Goal: Information Seeking & Learning: Learn about a topic

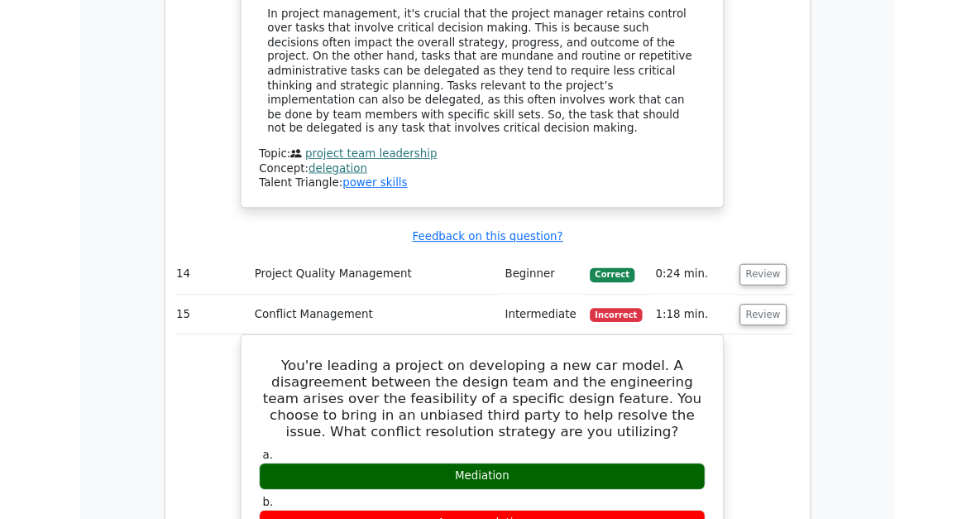
scroll to position [4015, 0]
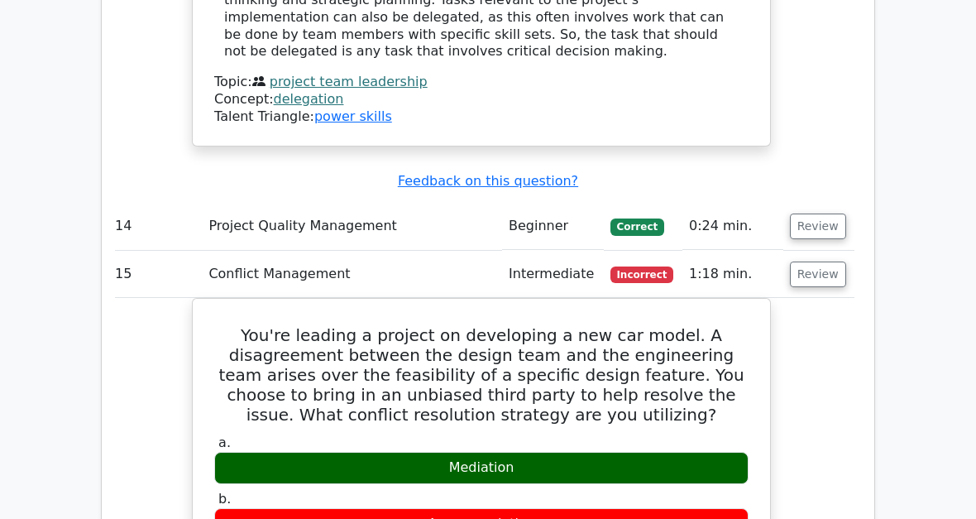
copy div "Accommodation"
copy div "You're leading a project on developing a new car model. A disagreement between …"
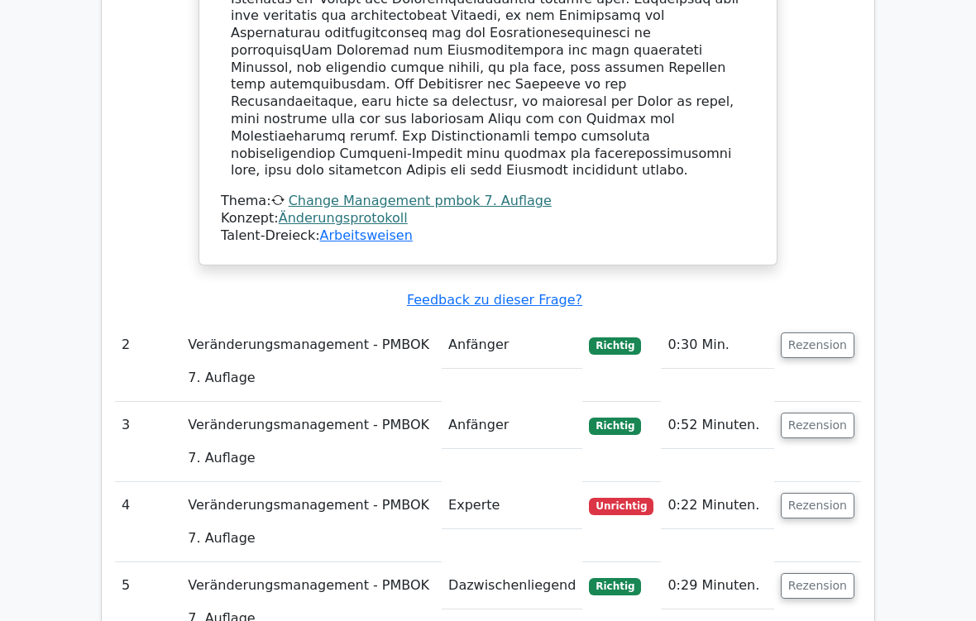
scroll to position [2093, 0]
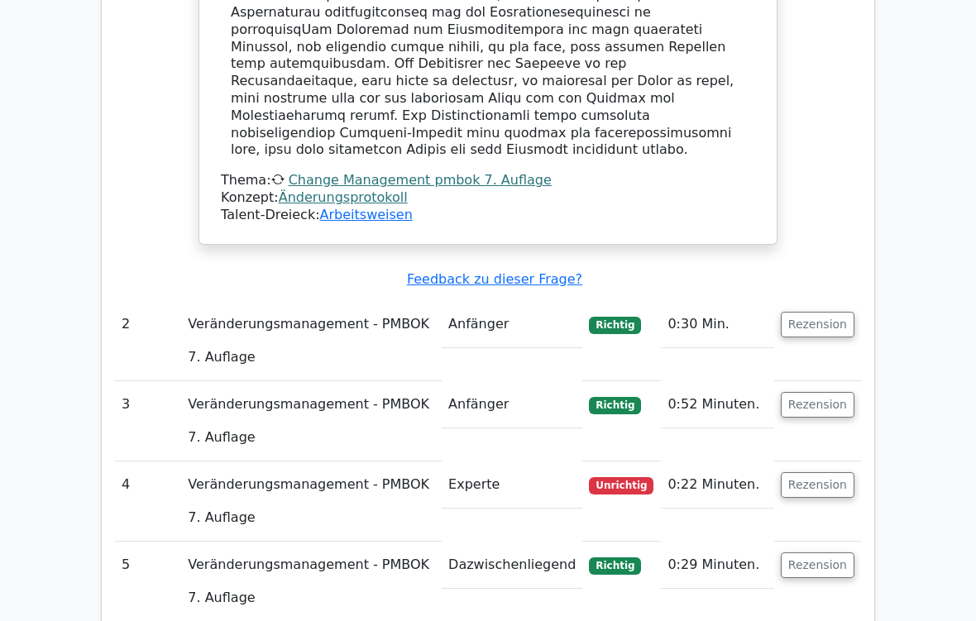
click at [823, 473] on button "Rezension" at bounding box center [818, 486] width 74 height 26
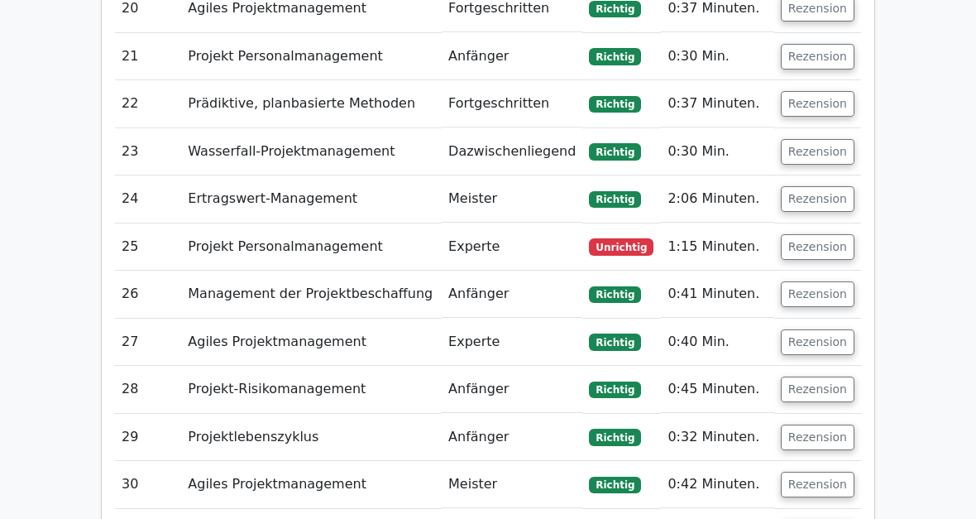
scroll to position [4316, 0]
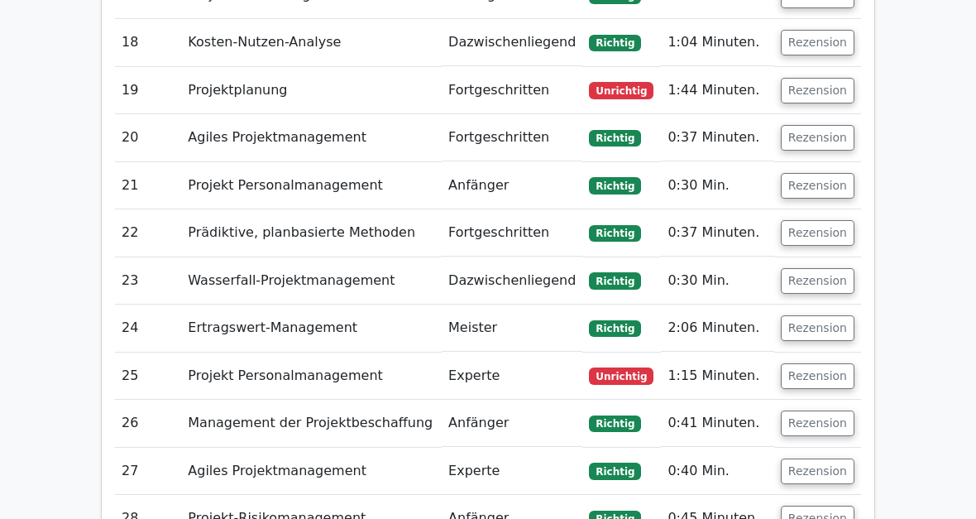
click at [826, 363] on button "Rezension" at bounding box center [818, 376] width 74 height 26
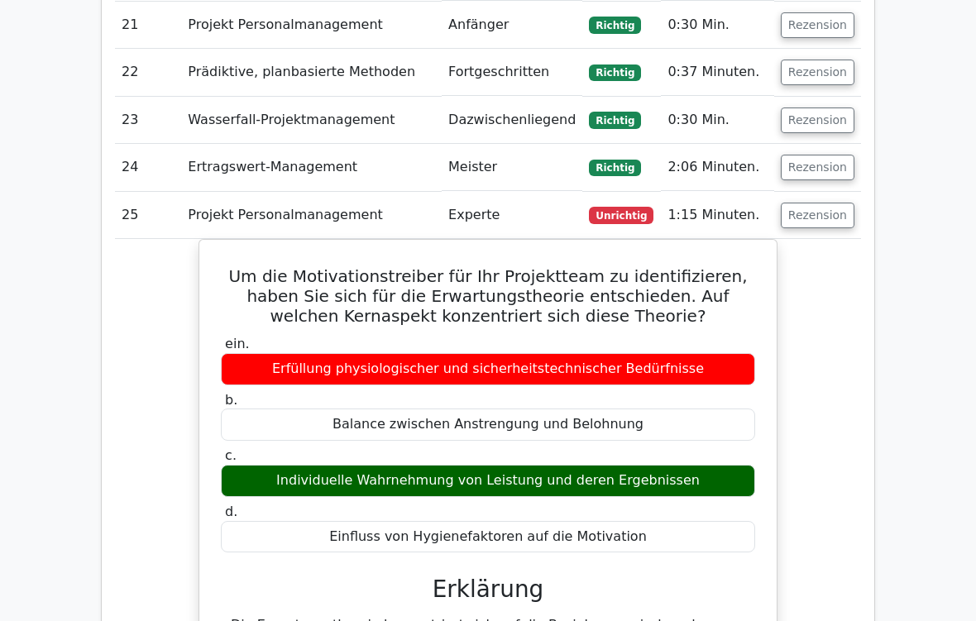
scroll to position [4492, 0]
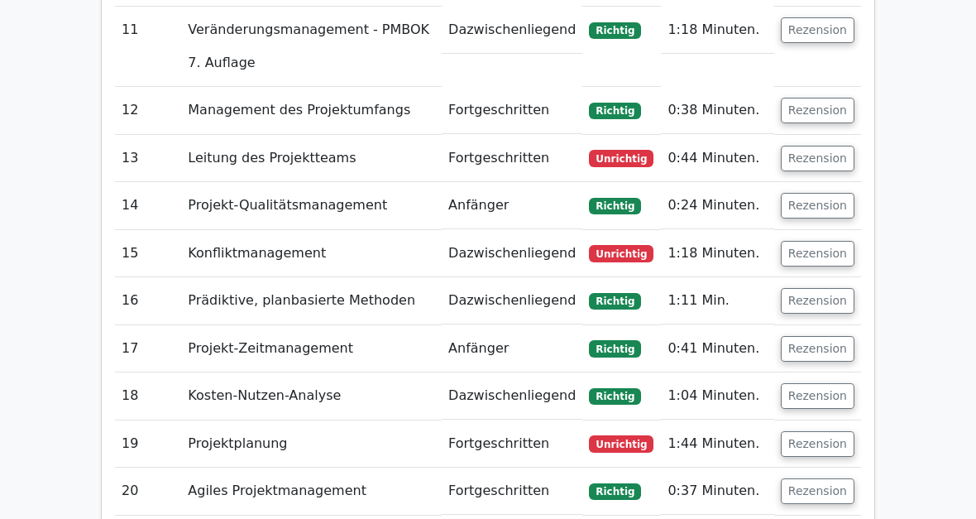
click at [816, 432] on button "Rezension" at bounding box center [818, 445] width 74 height 26
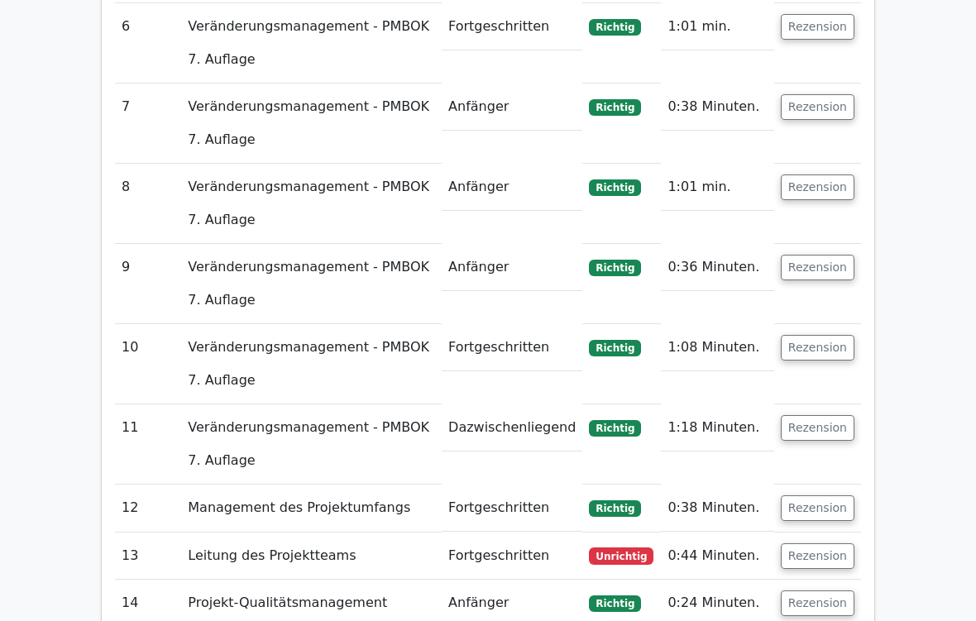
scroll to position [3662, 0]
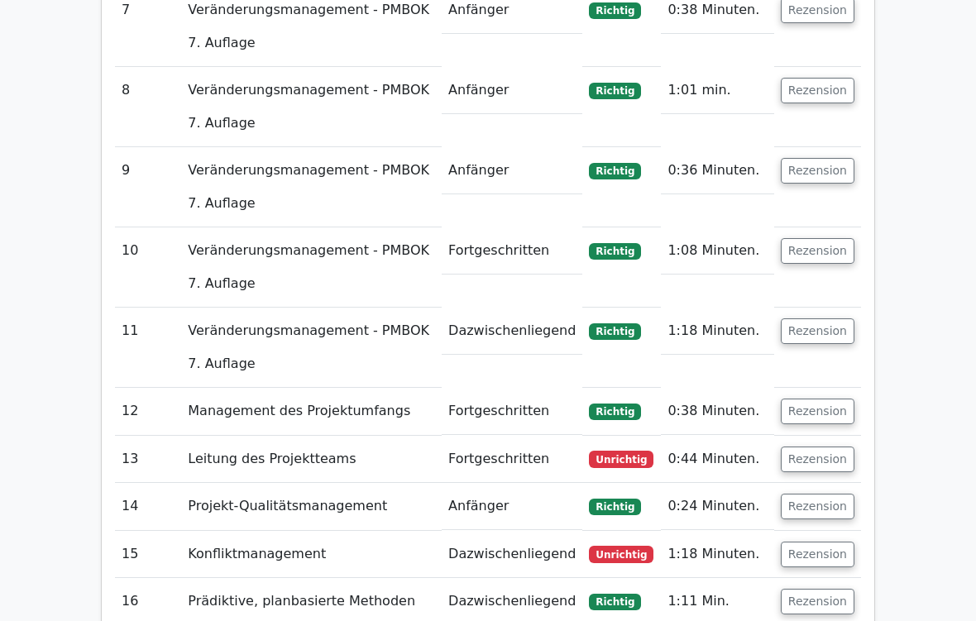
click at [830, 447] on button "Rezension" at bounding box center [818, 460] width 74 height 26
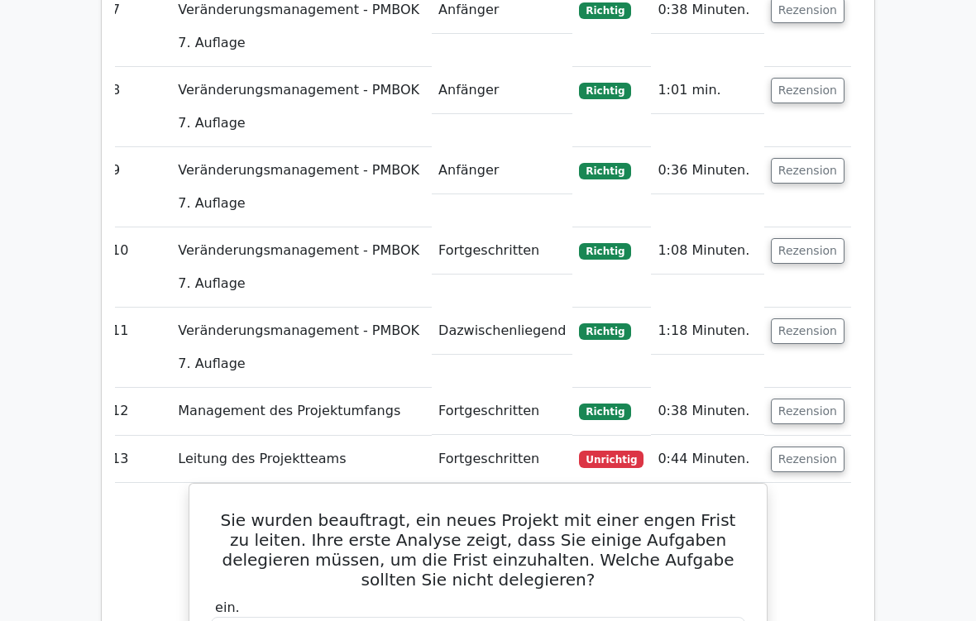
scroll to position [0, 10]
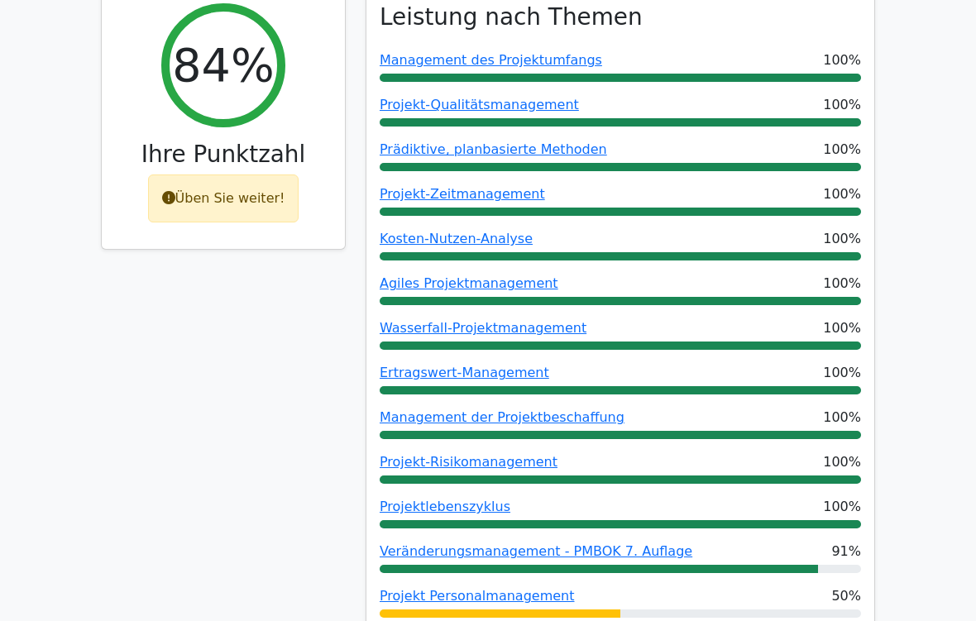
scroll to position [287, 0]
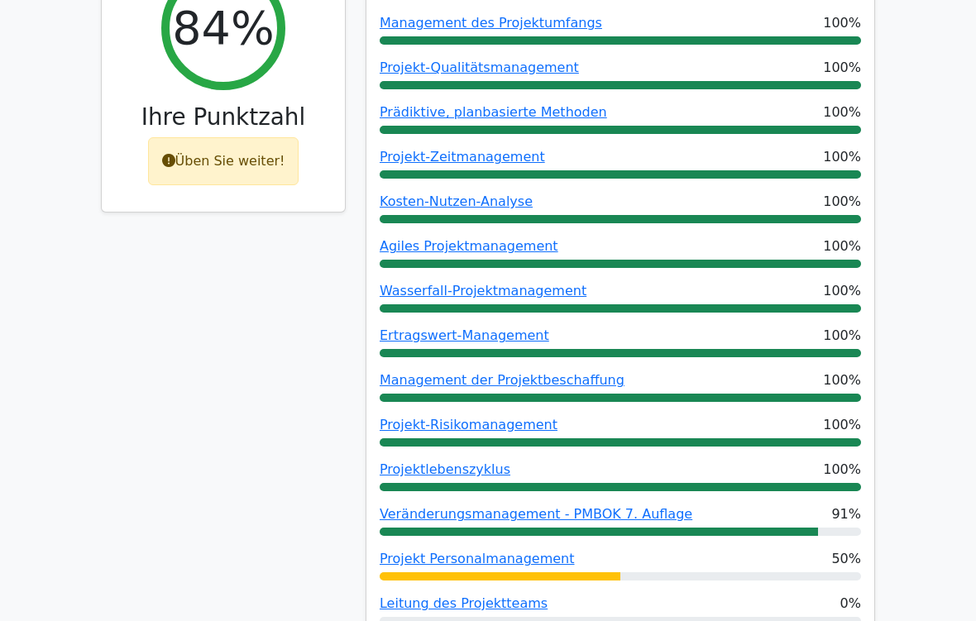
click at [241, 156] on font "Üben Sie weiter!" at bounding box center [230, 161] width 110 height 16
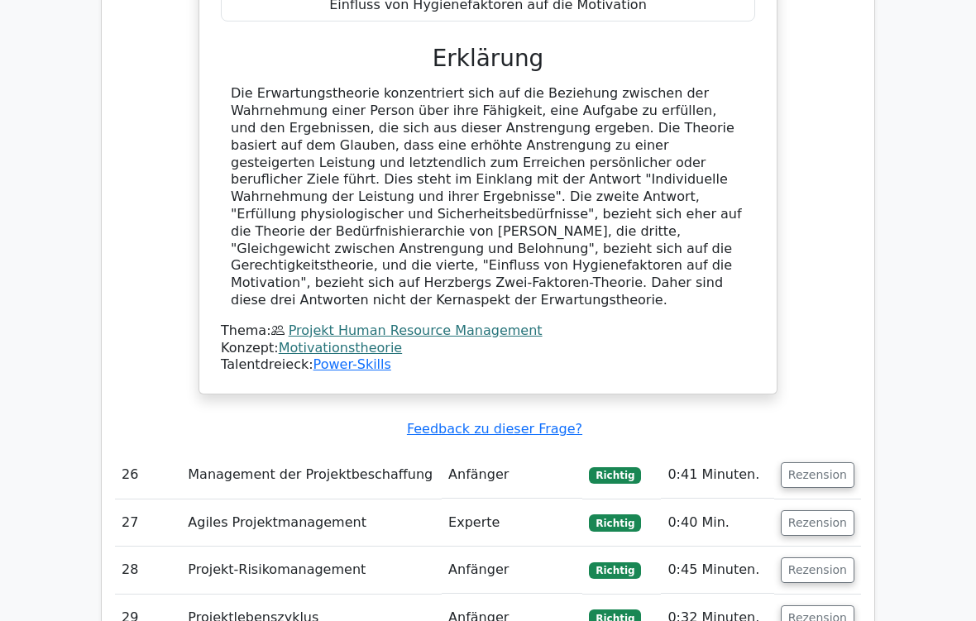
scroll to position [7489, 0]
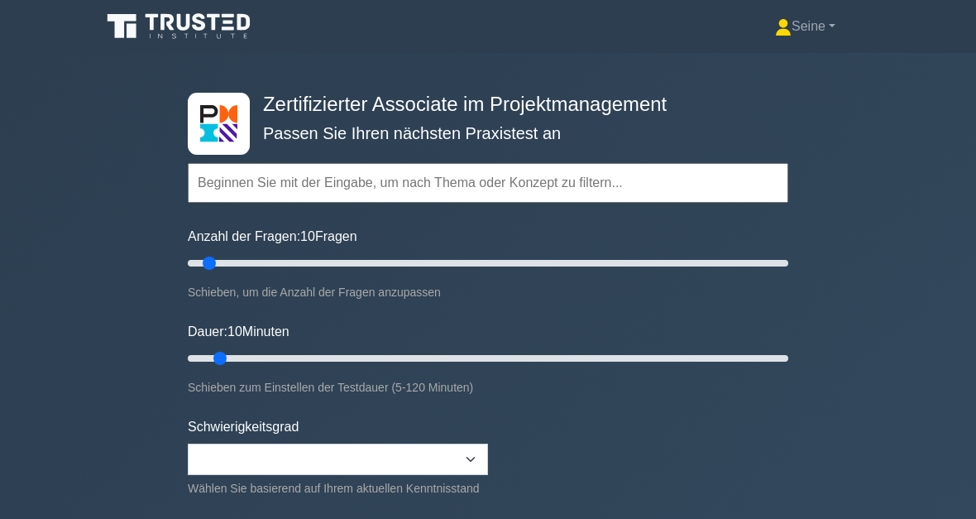
click at [270, 203] on input "text" at bounding box center [488, 183] width 600 height 40
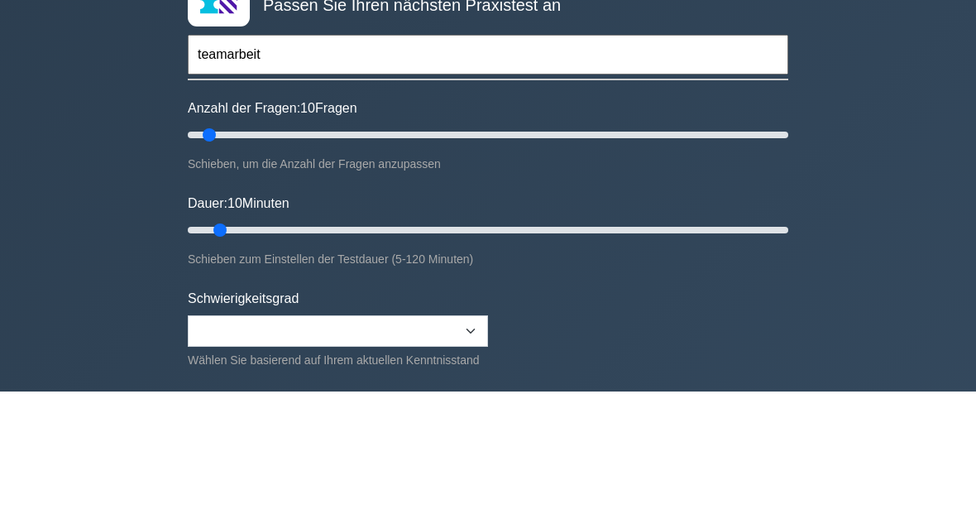
click at [396, 163] on input "teamarbeit" at bounding box center [488, 183] width 600 height 40
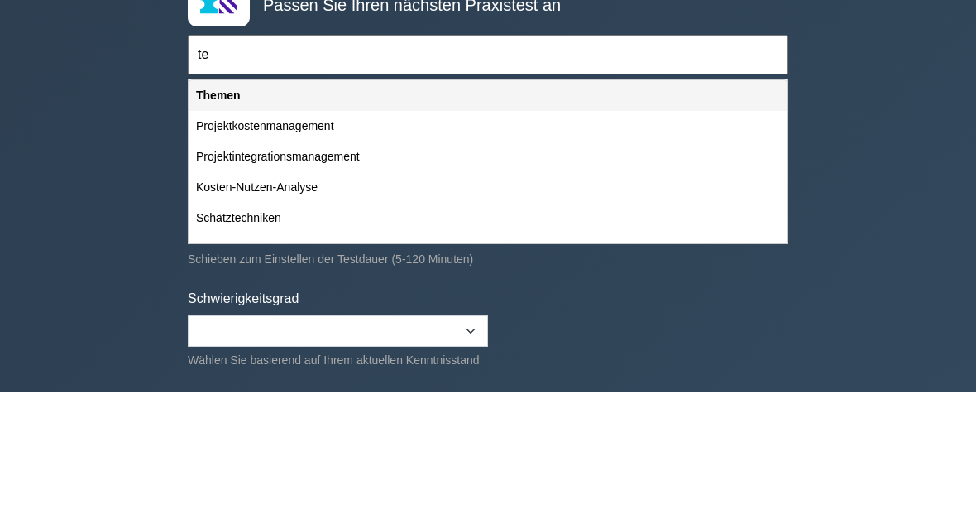
type input "t"
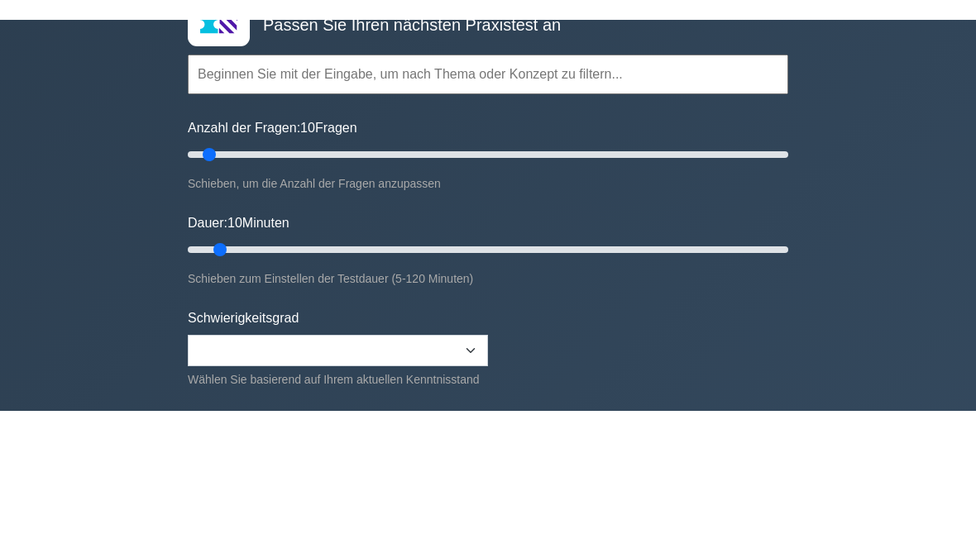
scroll to position [88, 0]
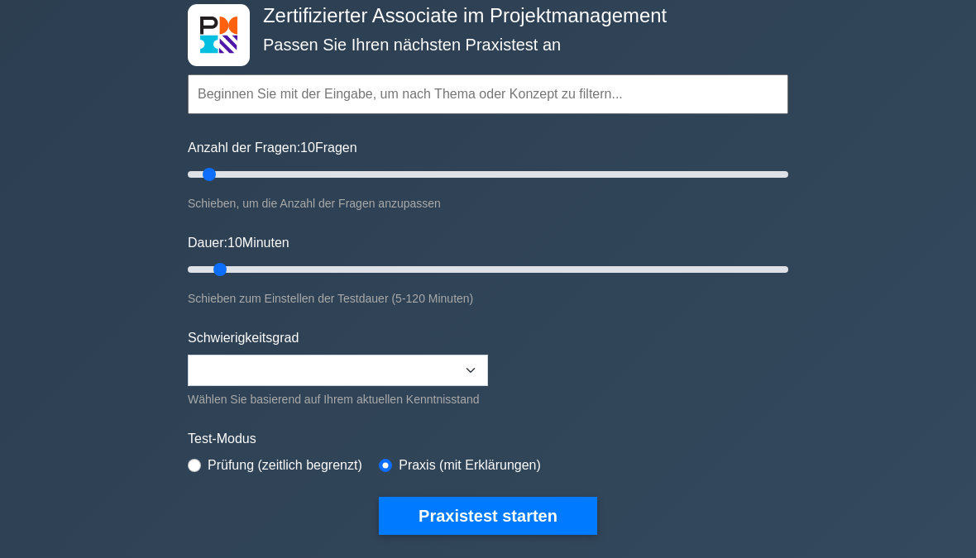
click at [350, 114] on input "text" at bounding box center [488, 94] width 600 height 40
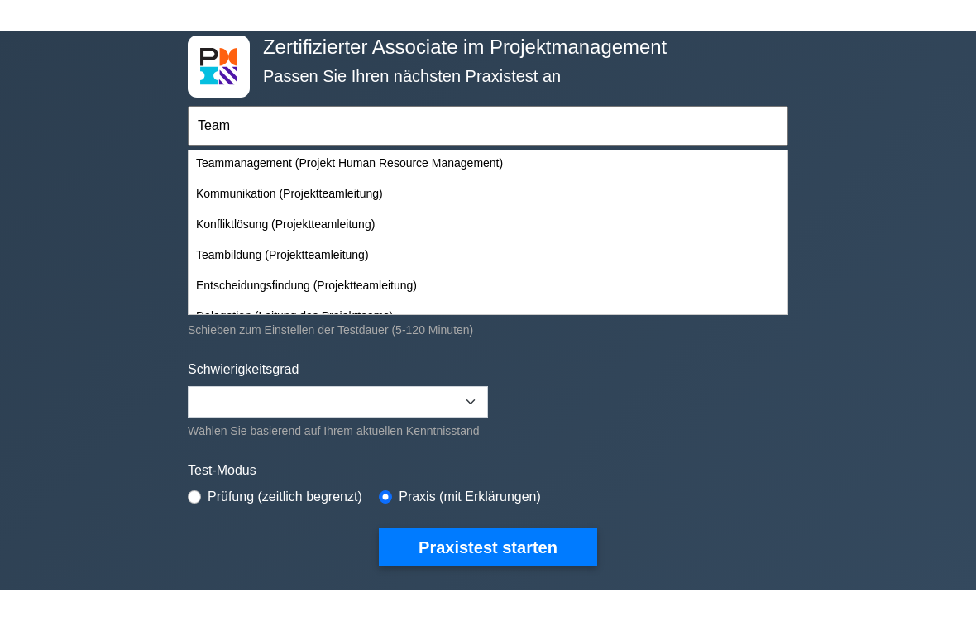
scroll to position [127, 0]
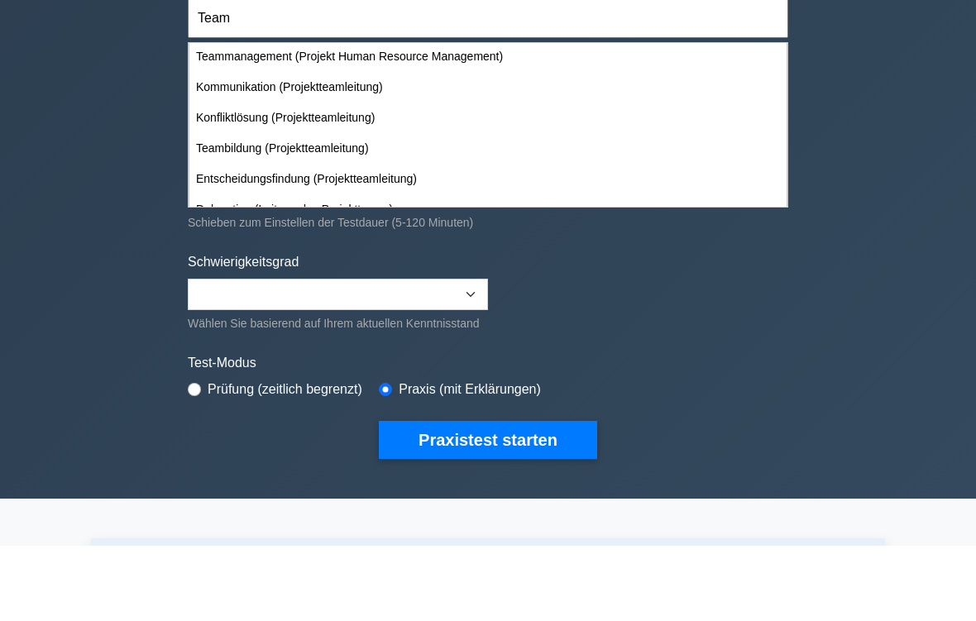
click at [242, 209] on div "Teambildung (Projektteamleitung)" at bounding box center [487, 224] width 597 height 31
type input "Teambildung (Projektteamleitung)"
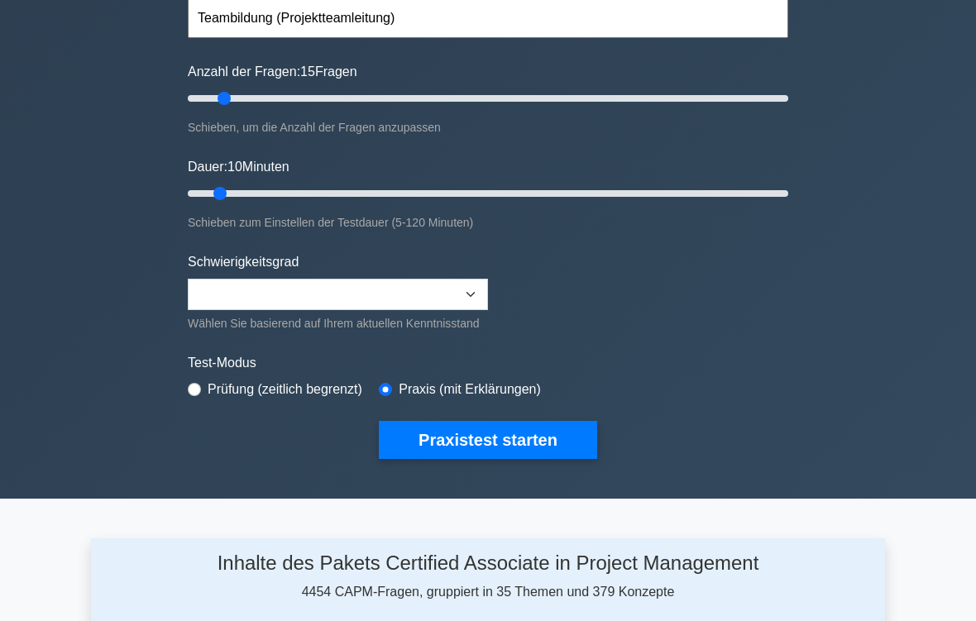
scroll to position [165, 0]
type input "15"
type input "20"
click at [538, 459] on button "Praxistest starten" at bounding box center [488, 440] width 218 height 38
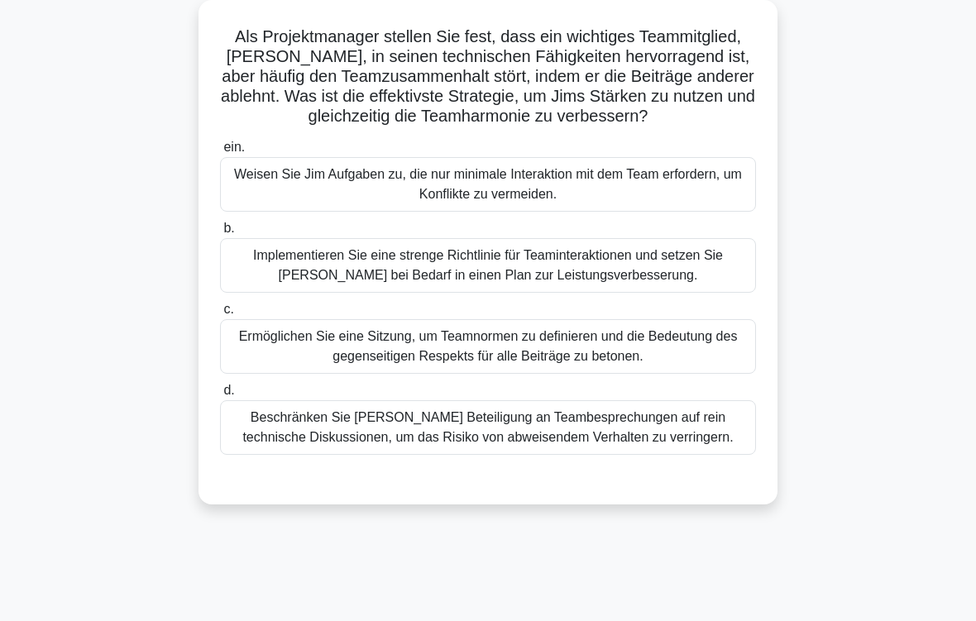
scroll to position [117, 0]
click at [552, 371] on div "Ermöglichen Sie eine Sitzung, um Teamnormen zu definieren und die Bedeutung des…" at bounding box center [488, 346] width 536 height 55
click at [220, 315] on input "c. Ermöglichen Sie eine Sitzung, um Teamnormen zu definieren und die Bedeutung …" at bounding box center [220, 309] width 0 height 11
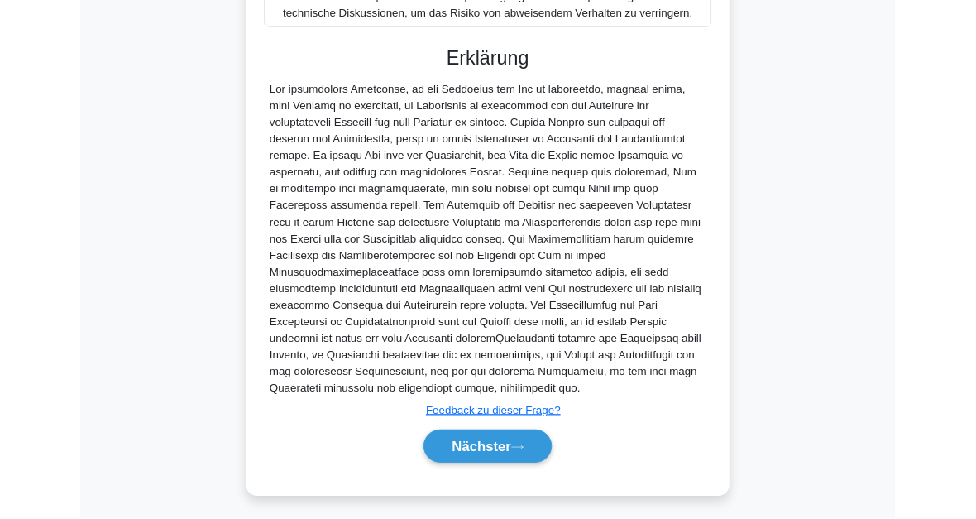
scroll to position [720, 0]
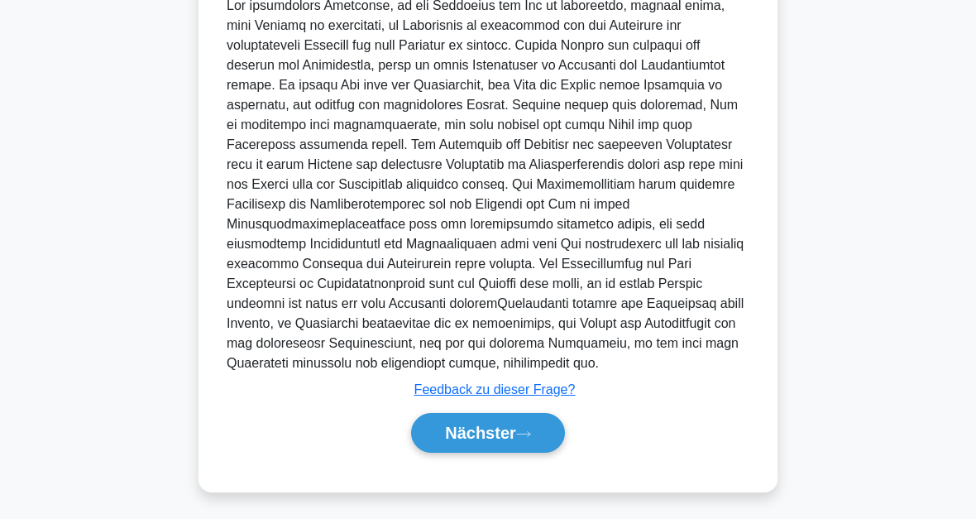
click at [538, 423] on button "Nächster" at bounding box center [488, 433] width 154 height 40
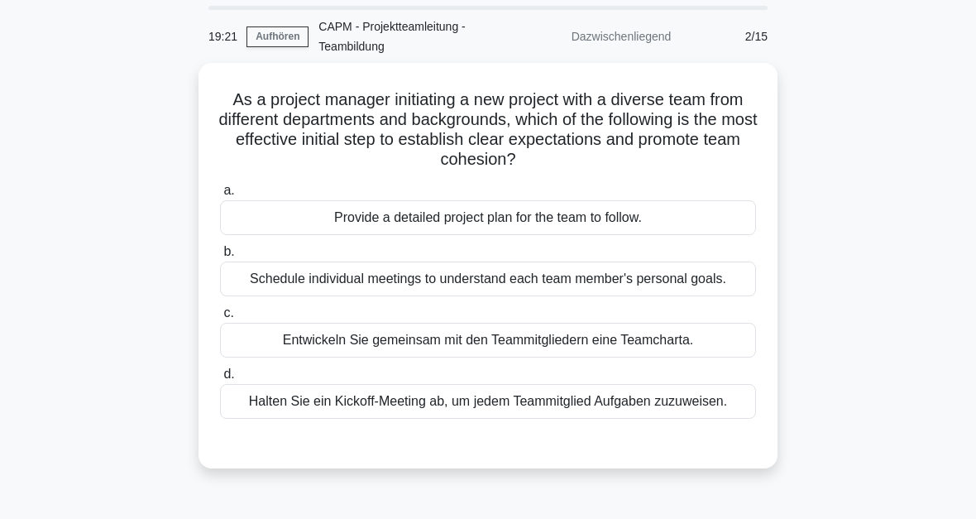
scroll to position [17, 0]
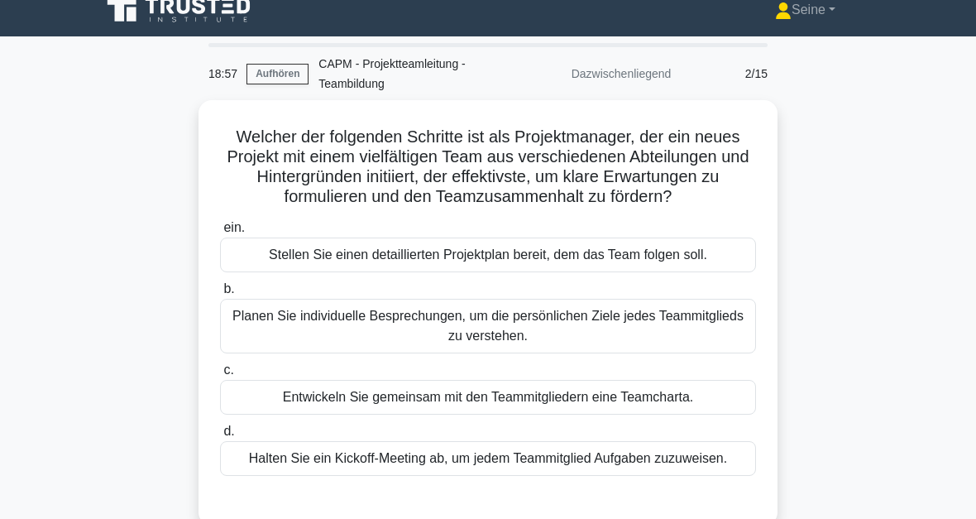
click at [560, 414] on div "Entwickeln Sie gemeinsam mit den Teammitgliedern eine Teamcharta." at bounding box center [488, 397] width 536 height 35
click at [220, 375] on input "c. Entwickeln Sie gemeinsam mit den Teammitgliedern eine Teamcharta." at bounding box center [220, 370] width 0 height 11
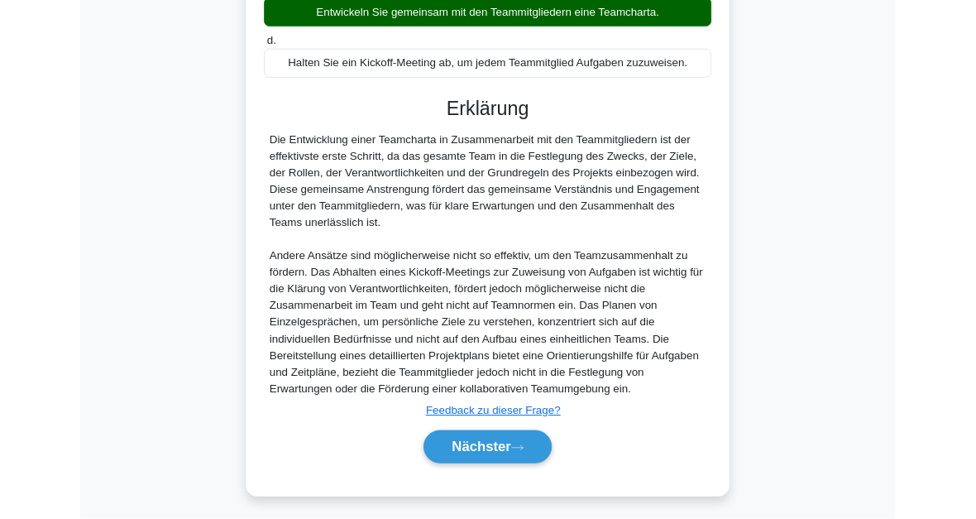
scroll to position [581, 0]
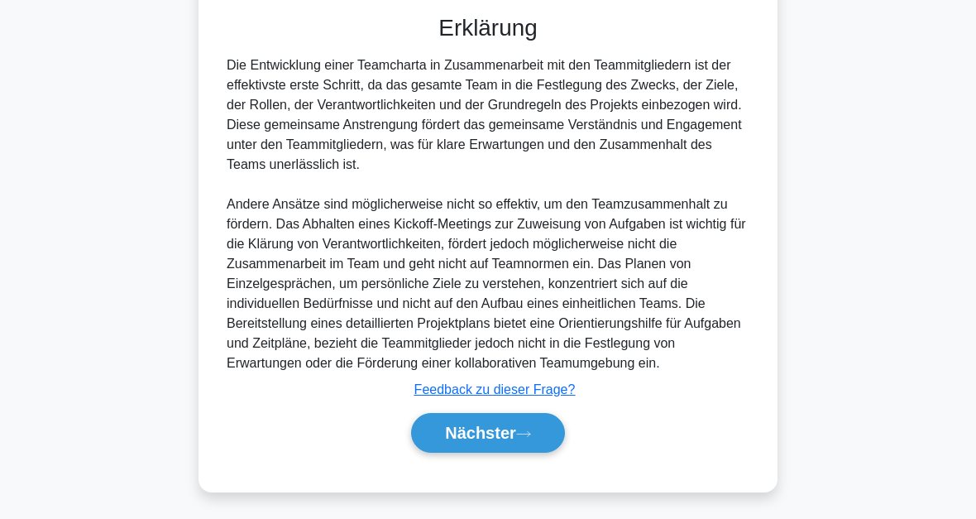
click at [539, 427] on button "Nächster" at bounding box center [488, 433] width 154 height 40
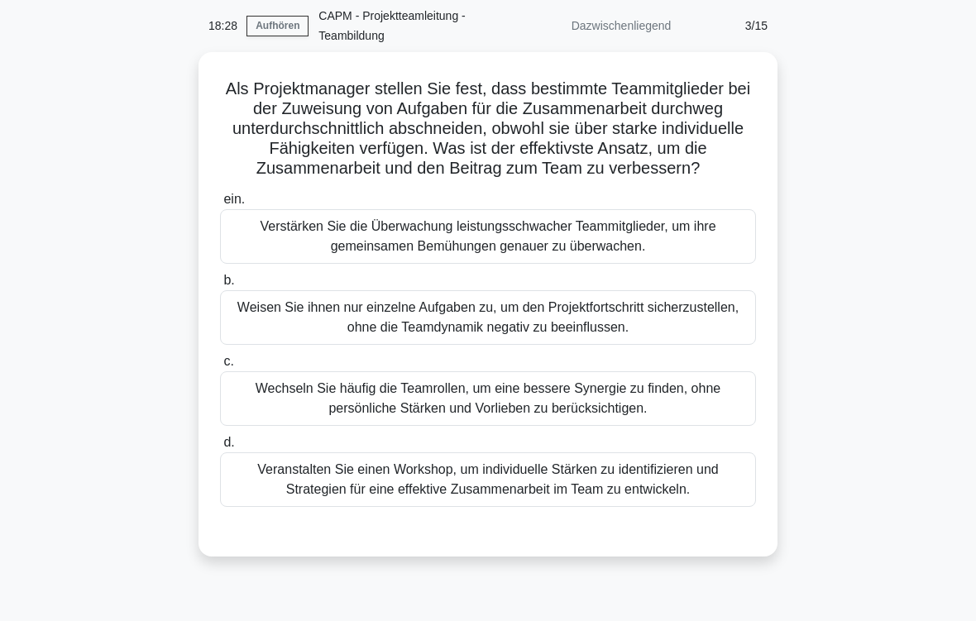
scroll to position [65, 0]
click at [717, 500] on div "Veranstalten Sie einen Workshop, um individuelle Stärken zu identifizieren und …" at bounding box center [488, 479] width 536 height 55
click at [220, 447] on input "d. Veranstalten Sie einen Workshop, um individuelle Stärken zu identifizieren u…" at bounding box center [220, 442] width 0 height 11
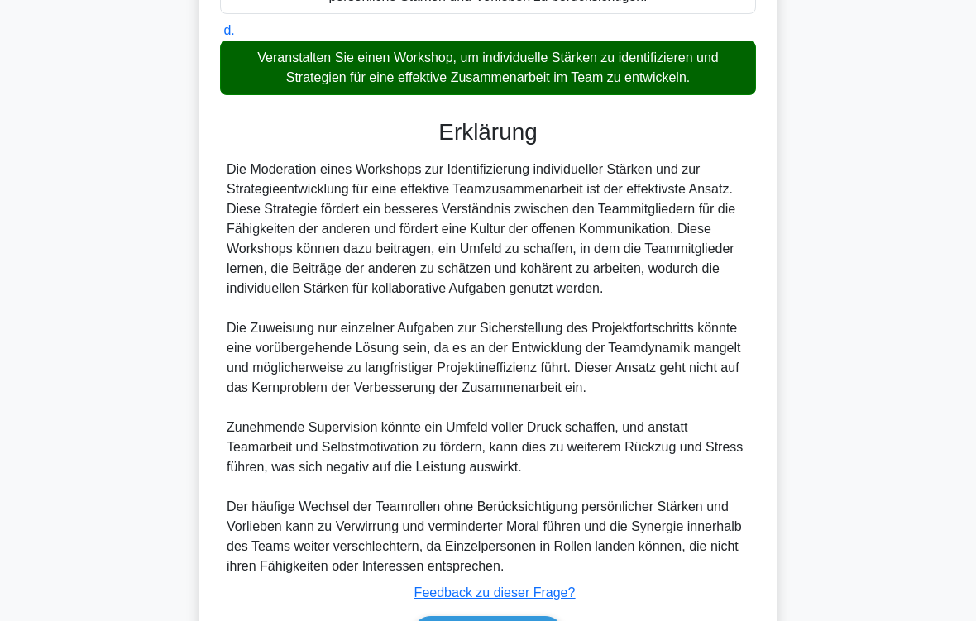
scroll to position [657, 0]
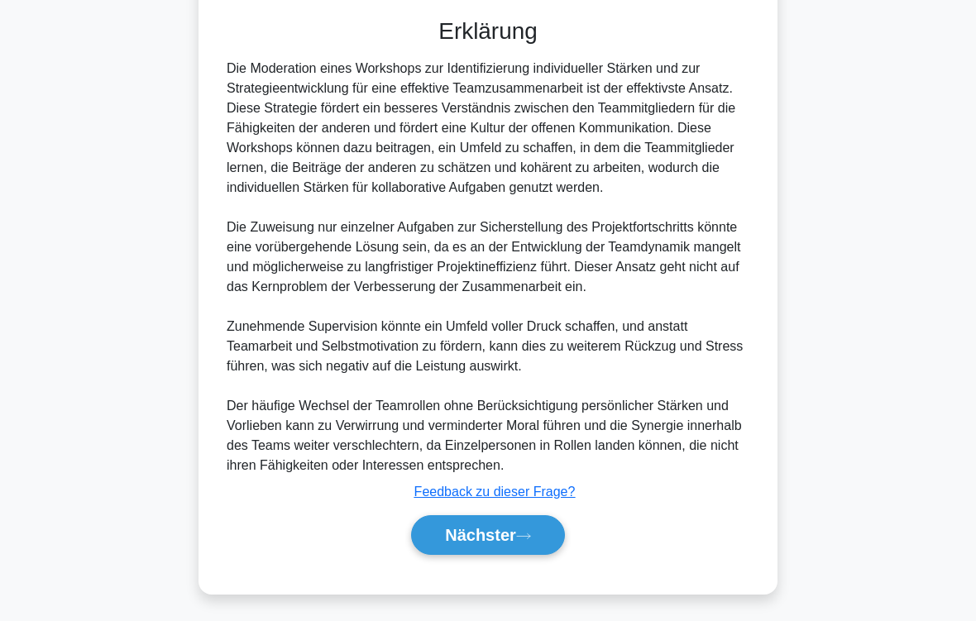
click at [534, 534] on button "Nächster" at bounding box center [488, 535] width 154 height 40
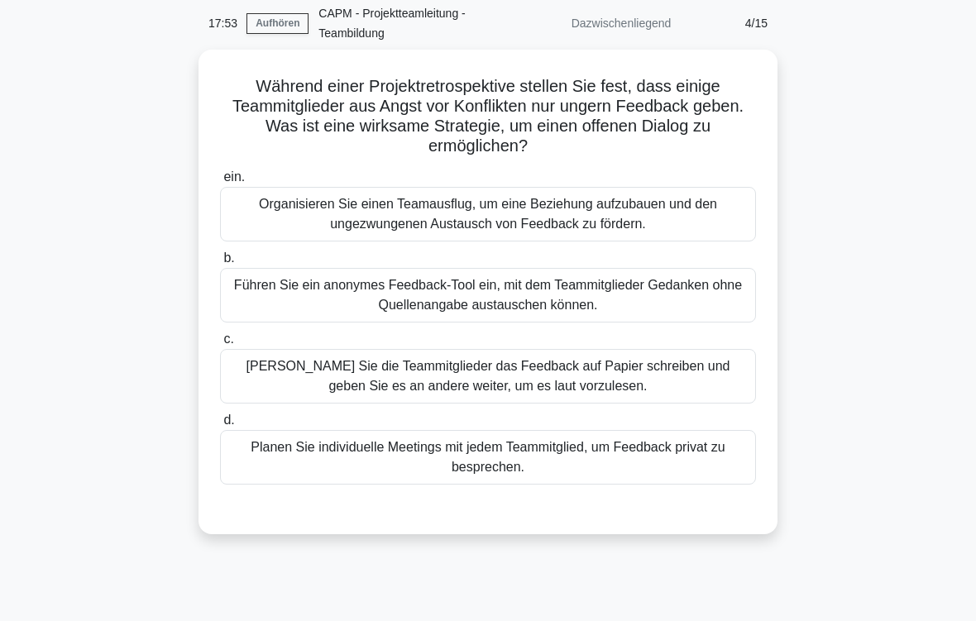
scroll to position [67, 0]
click at [625, 457] on div "Planen Sie individuelle Meetings mit jedem Teammitglied, um Feedback privat zu …" at bounding box center [488, 457] width 536 height 55
click at [220, 426] on input "d. Planen Sie individuelle Meetings mit jedem Teammitglied, um Feedback privat …" at bounding box center [220, 420] width 0 height 11
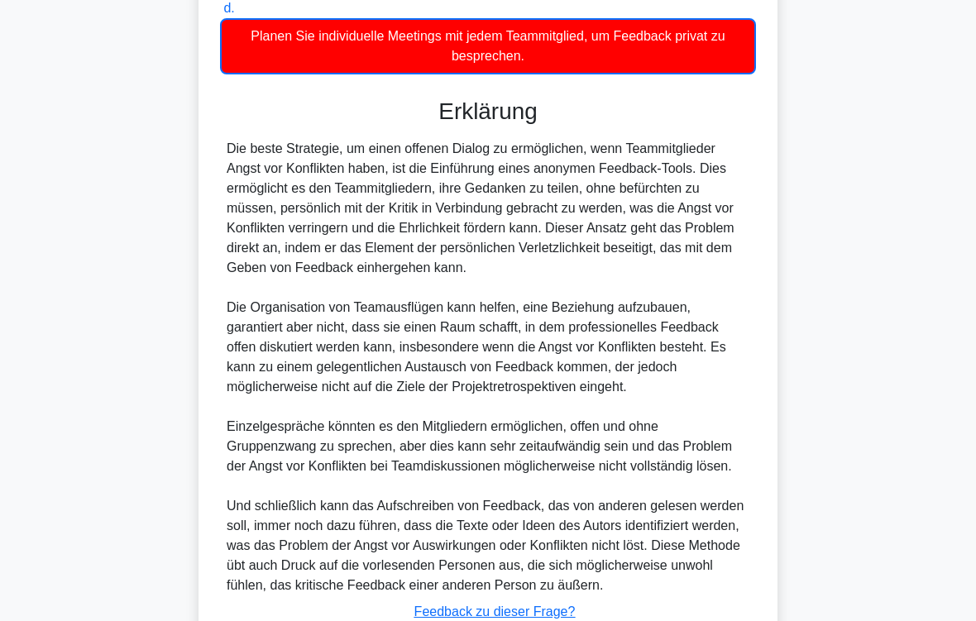
scroll to position [678, 0]
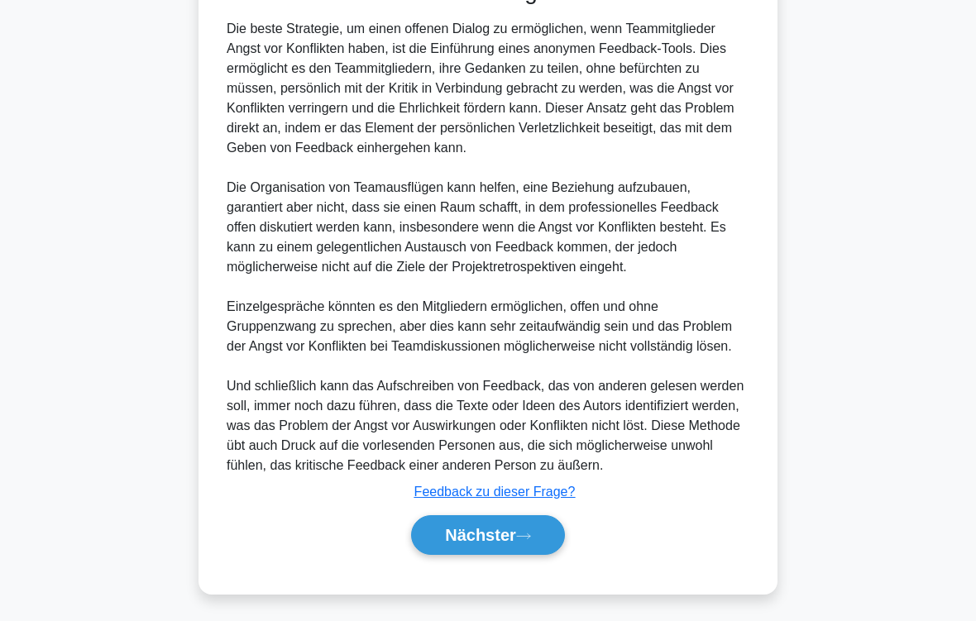
click at [538, 535] on button "Nächster" at bounding box center [488, 535] width 154 height 40
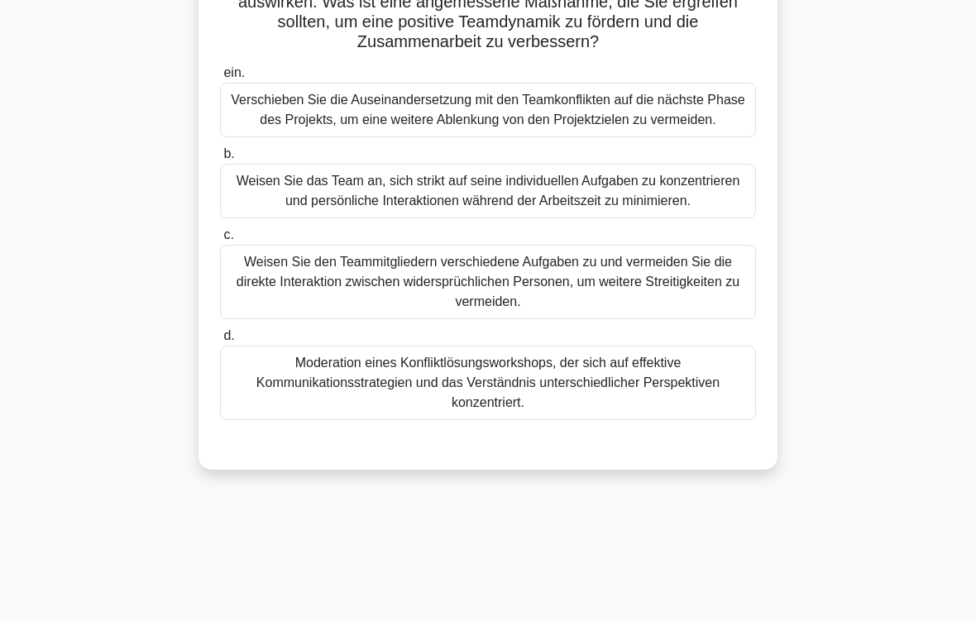
scroll to position [192, 0]
click at [700, 419] on div "Moderation eines Konfliktlösungsworkshops, der sich auf effektive Kommunikation…" at bounding box center [488, 382] width 536 height 74
click at [220, 341] on input "d. Moderation eines Konfliktlösungsworkshops, der sich auf effektive Kommunikat…" at bounding box center [220, 335] width 0 height 11
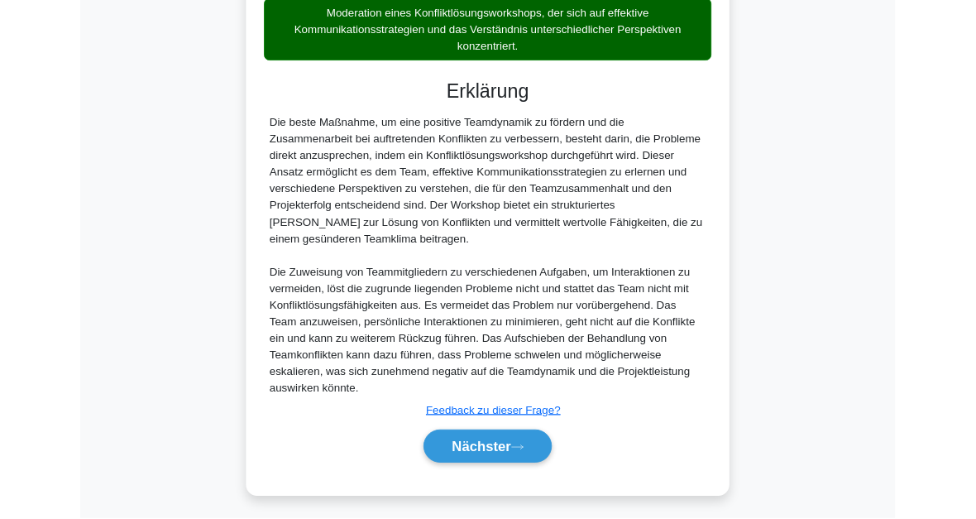
scroll to position [739, 0]
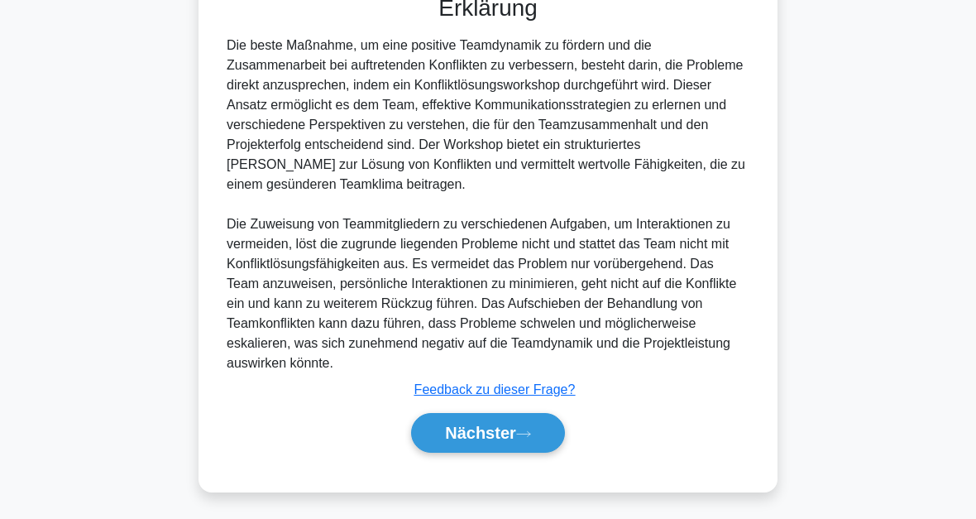
click at [543, 430] on button "Nächster" at bounding box center [488, 433] width 154 height 40
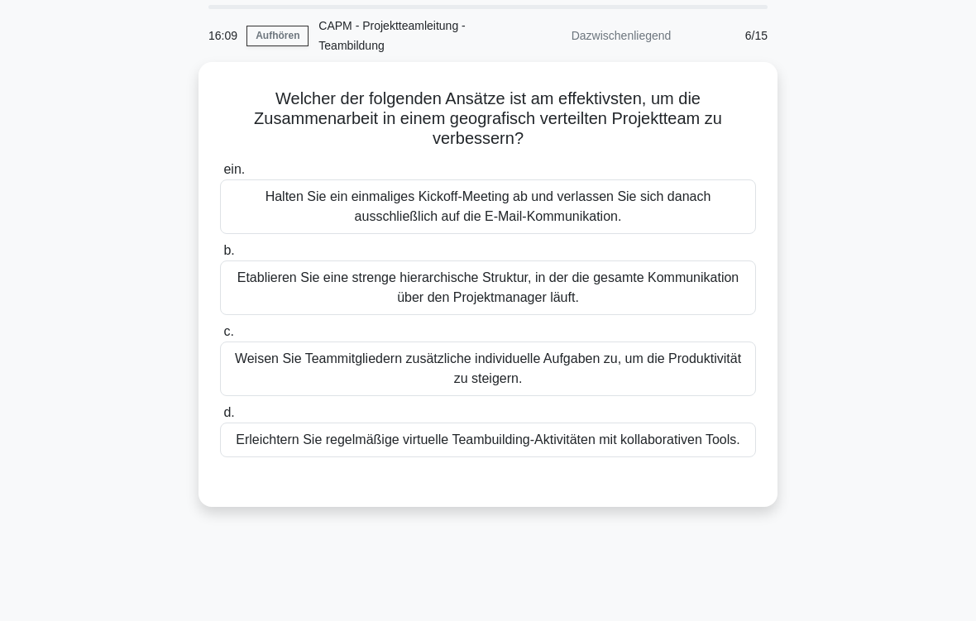
scroll to position [74, 0]
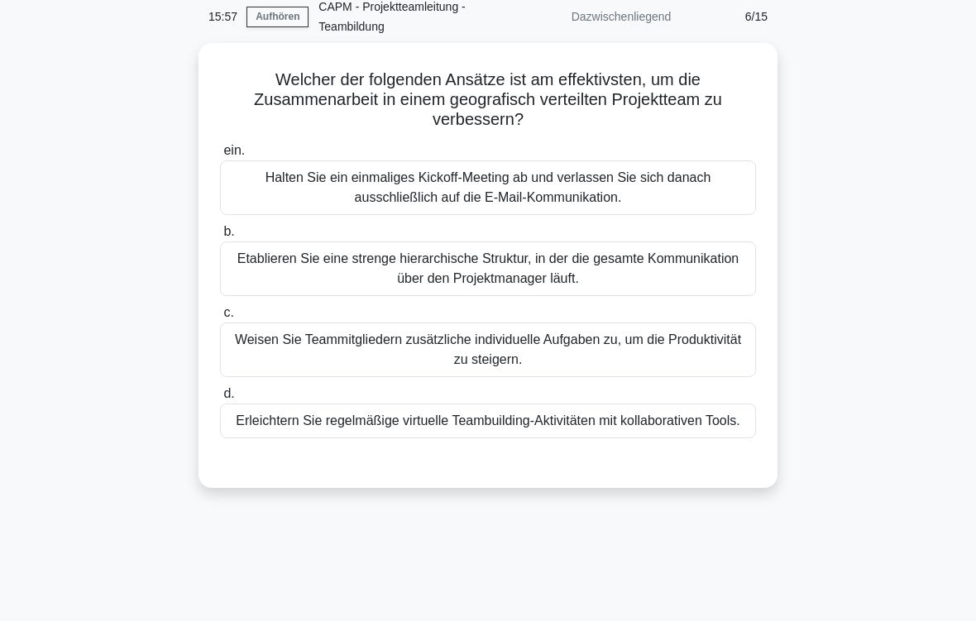
click at [699, 429] on div "Erleichtern Sie regelmäßige virtuelle Teambuilding-Aktivitäten mit kollaborativ…" at bounding box center [488, 421] width 536 height 35
click at [220, 399] on input "d. Erleichtern Sie regelmäßige virtuelle Teambuilding-Aktivitäten mit kollabora…" at bounding box center [220, 394] width 0 height 11
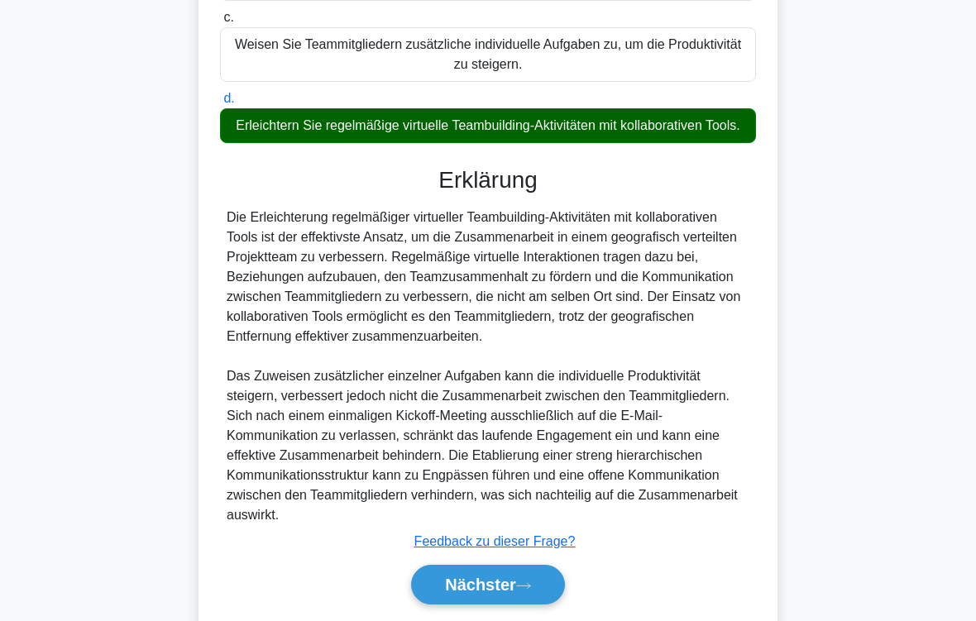
scroll to position [478, 0]
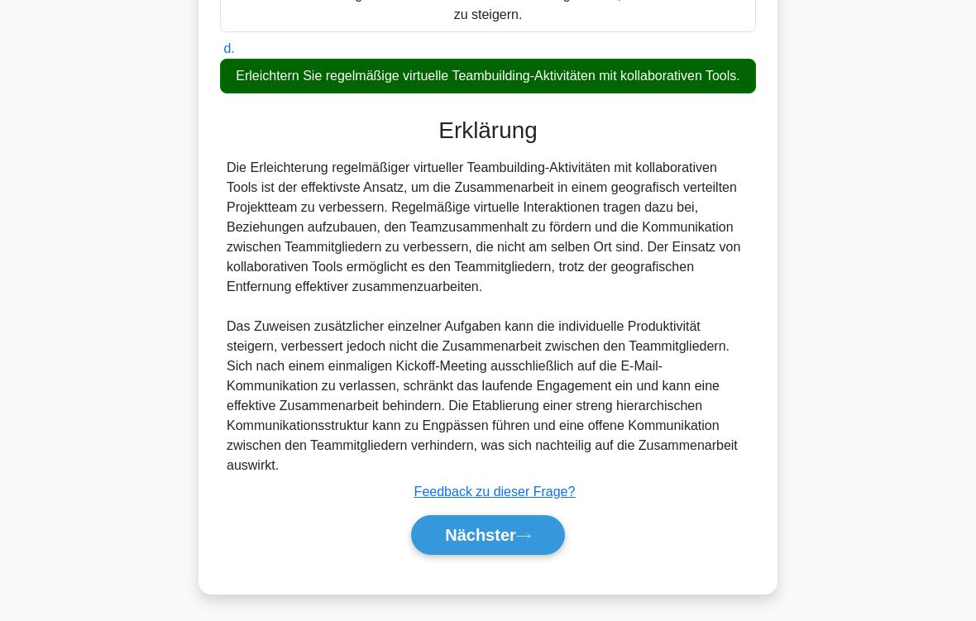
click at [502, 538] on font "Nächster" at bounding box center [480, 535] width 71 height 18
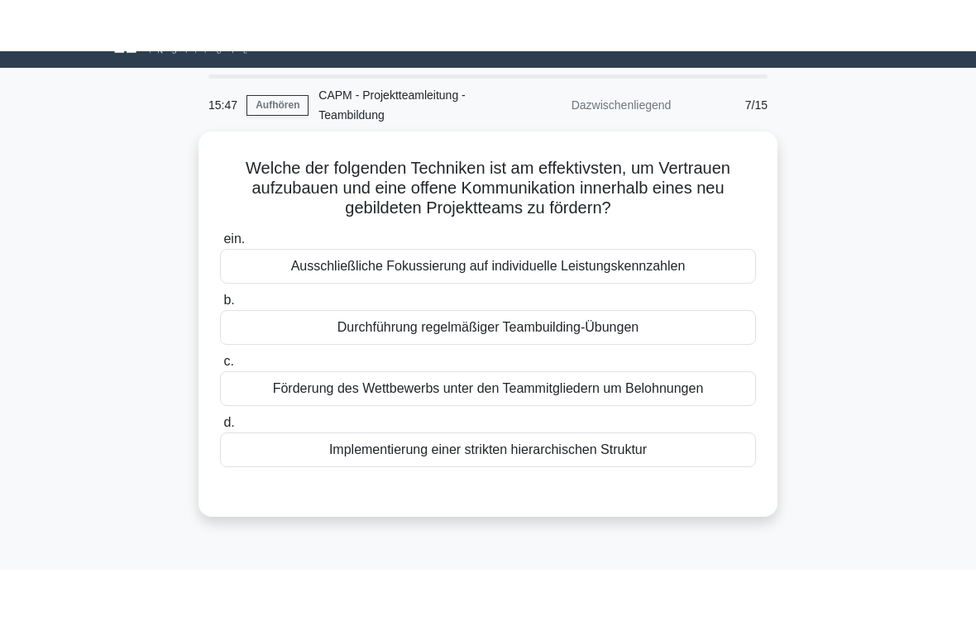
scroll to position [38, 0]
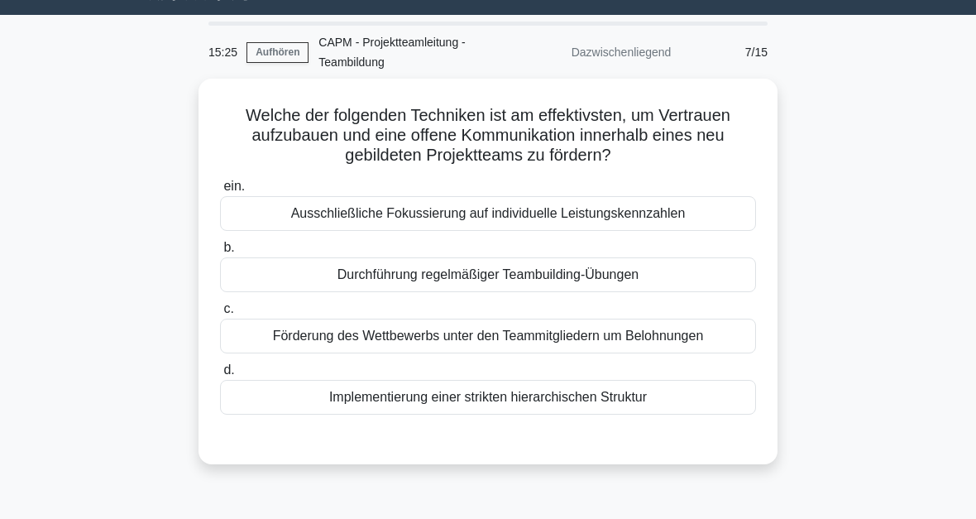
click at [724, 267] on div "Durchführung regelmäßiger Teambuilding-Übungen" at bounding box center [488, 274] width 536 height 35
click at [220, 253] on input "b. Durchführung regelmäßiger Teambuilding-Übungen" at bounding box center [220, 247] width 0 height 11
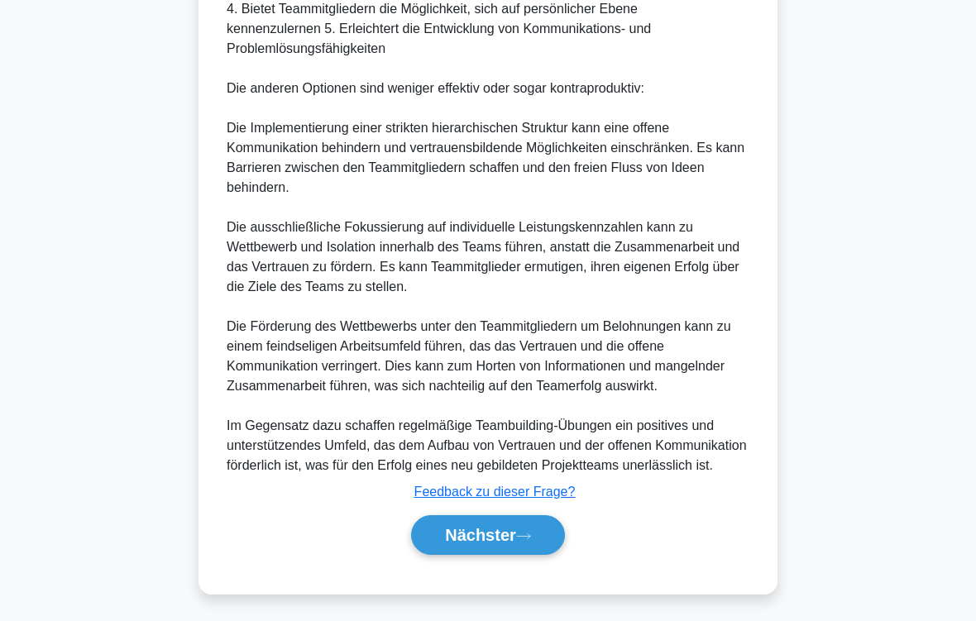
scroll to position [716, 0]
click at [503, 539] on font "Nächster" at bounding box center [480, 535] width 71 height 18
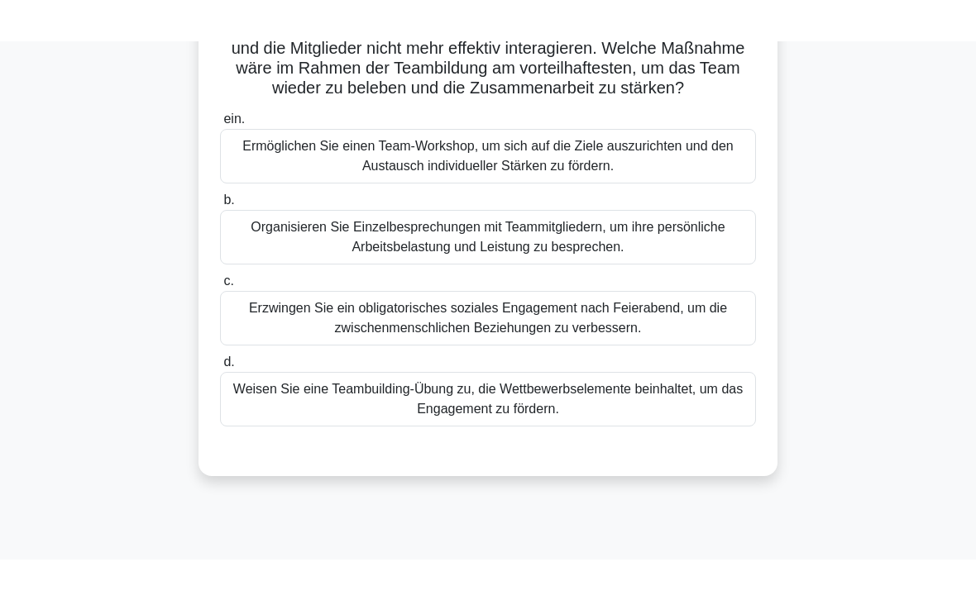
scroll to position [166, 0]
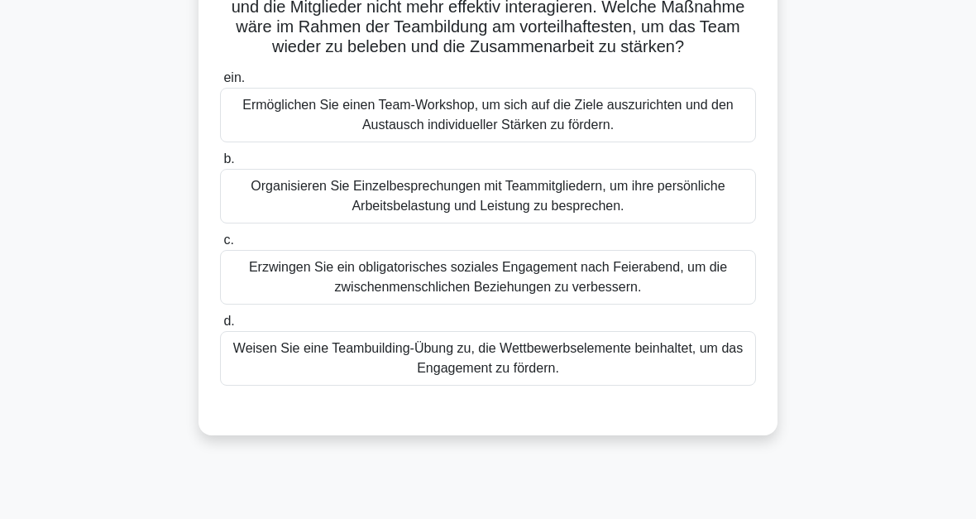
click at [729, 381] on div "Weisen Sie eine Teambuilding-Übung zu, die Wettbewerbselemente beinhaltet, um d…" at bounding box center [488, 358] width 536 height 55
click at [220, 327] on input "d. Weisen Sie eine Teambuilding-Übung zu, die Wettbewerbselemente beinhaltet, u…" at bounding box center [220, 321] width 0 height 11
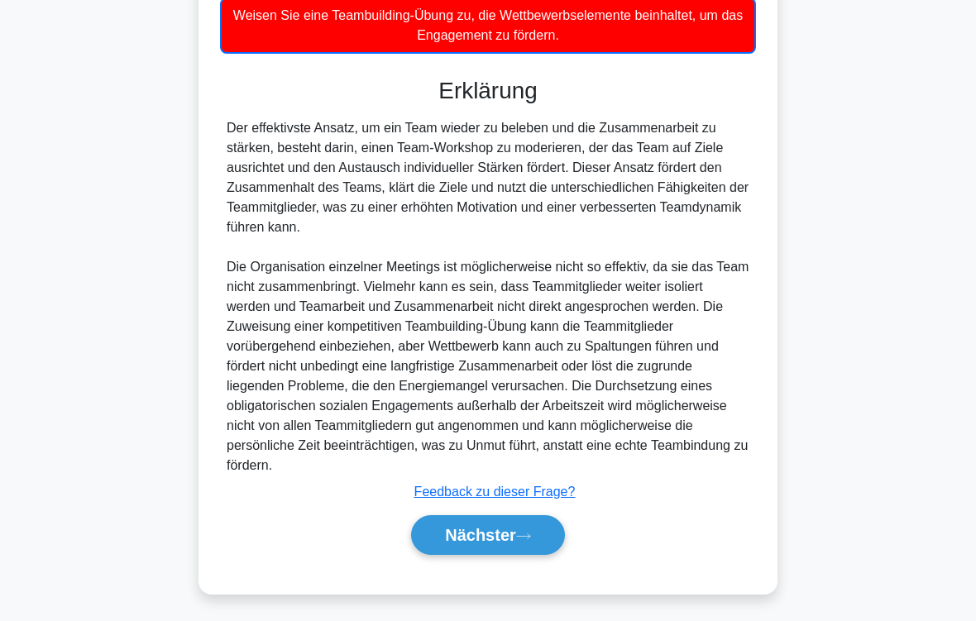
scroll to position [559, 0]
click at [482, 529] on font "Nächster" at bounding box center [480, 535] width 71 height 18
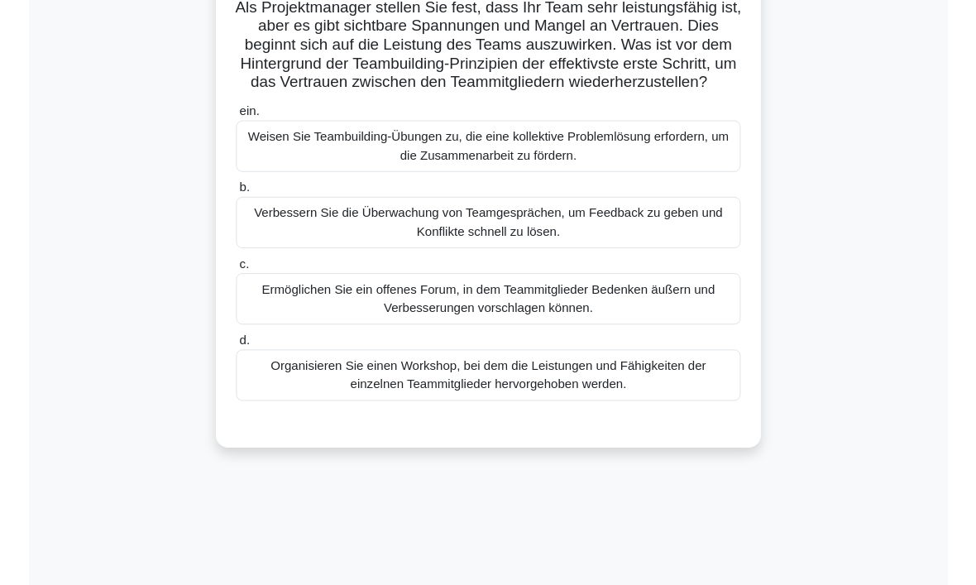
scroll to position [147, 0]
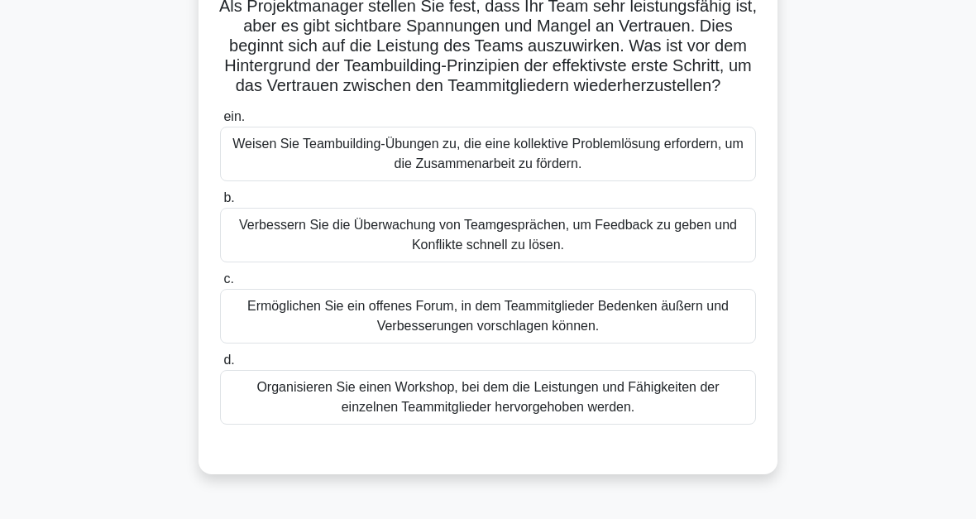
click at [719, 332] on div "Ermöglichen Sie ein offenes Forum, in dem Teammitglieder Bedenken äußern und Ve…" at bounding box center [488, 316] width 536 height 55
click at [220, 284] on input "c. Ermöglichen Sie ein offenes Forum, in dem Teammitglieder Bedenken äußern und…" at bounding box center [220, 279] width 0 height 11
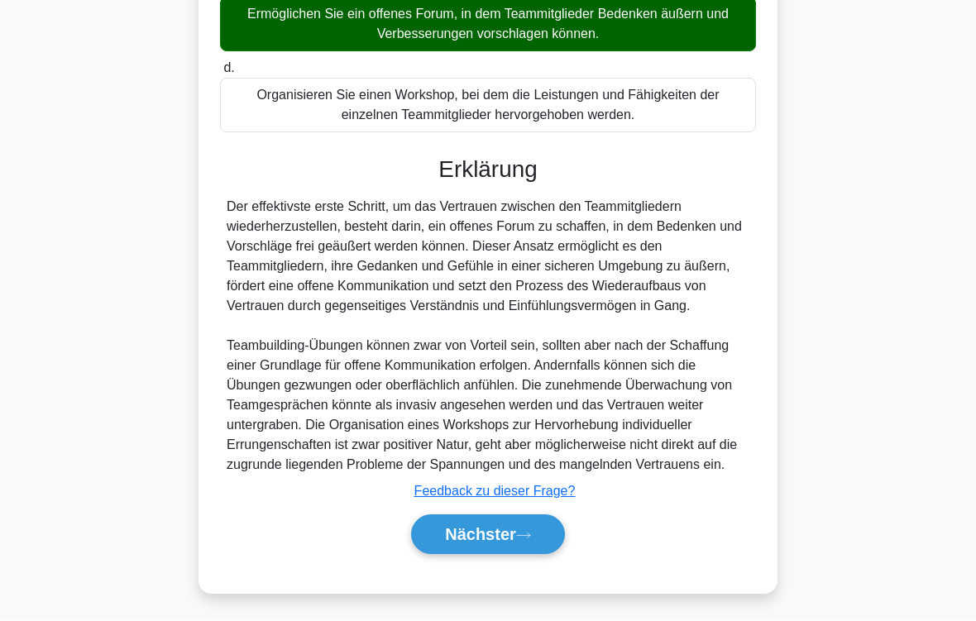
scroll to position [498, 0]
click at [485, 528] on font "Nächster" at bounding box center [480, 535] width 71 height 18
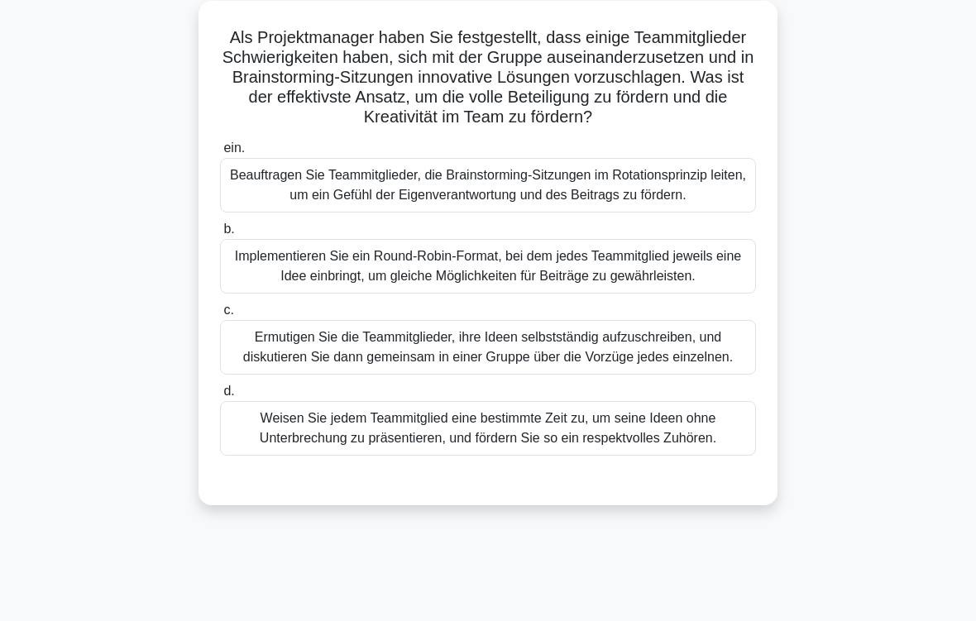
scroll to position [127, 0]
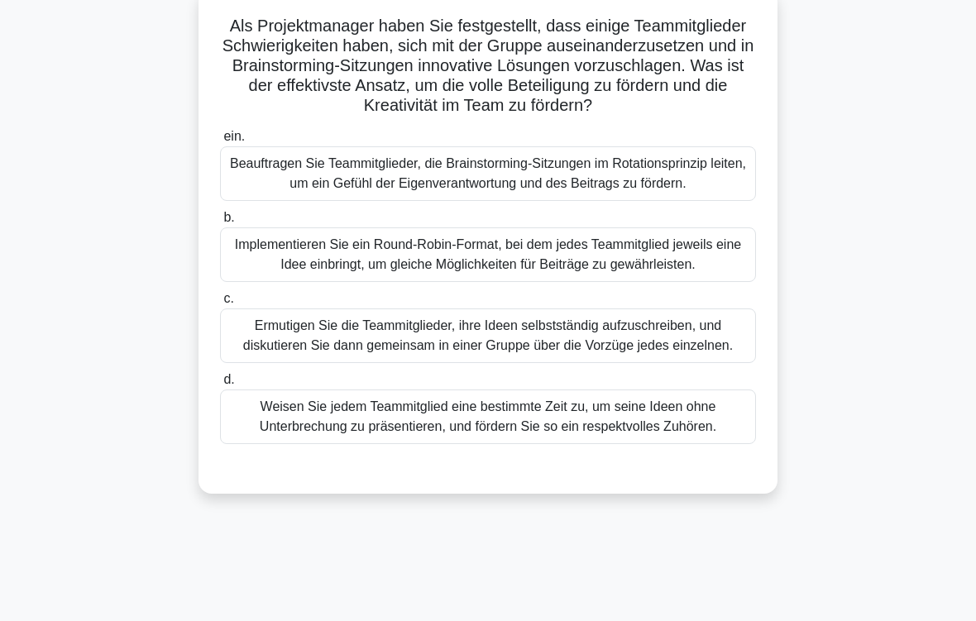
click at [709, 282] on div "Implementieren Sie ein Round-Robin-Format, bei dem jedes Teammitglied jeweils e…" at bounding box center [488, 254] width 536 height 55
click at [220, 223] on input "b. Implementieren Sie ein Round-Robin-Format, bei dem jedes Teammitglied jeweil…" at bounding box center [220, 218] width 0 height 11
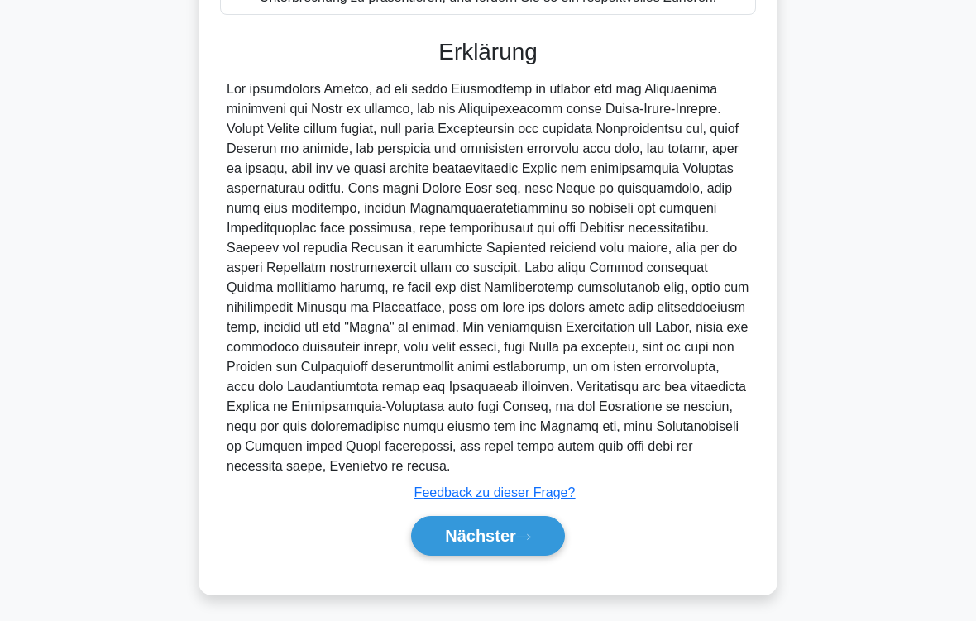
scroll to position [716, 0]
click at [475, 533] on font "Nächster" at bounding box center [480, 535] width 71 height 18
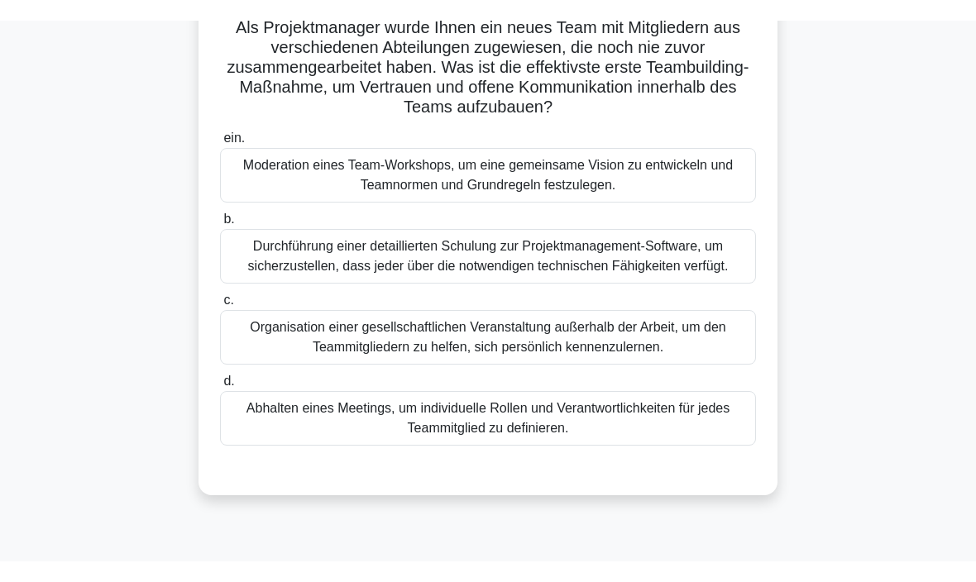
scroll to position [85, 0]
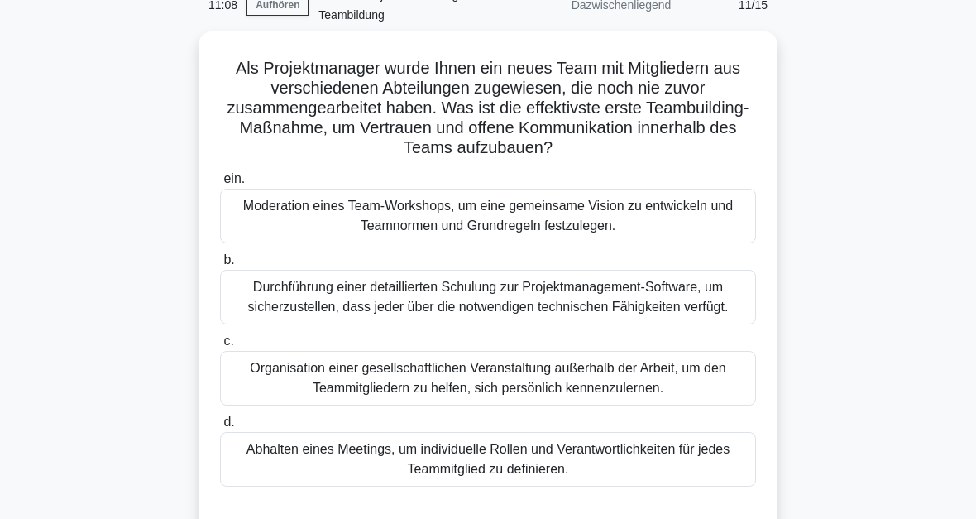
click at [720, 224] on div "Moderation eines Team-Workshops, um eine gemeinsame Vision zu entwickeln und Te…" at bounding box center [488, 216] width 536 height 55
click at [220, 184] on input "ein. Moderation eines Team-Workshops, um eine gemeinsame Vision zu entwickeln u…" at bounding box center [220, 179] width 0 height 11
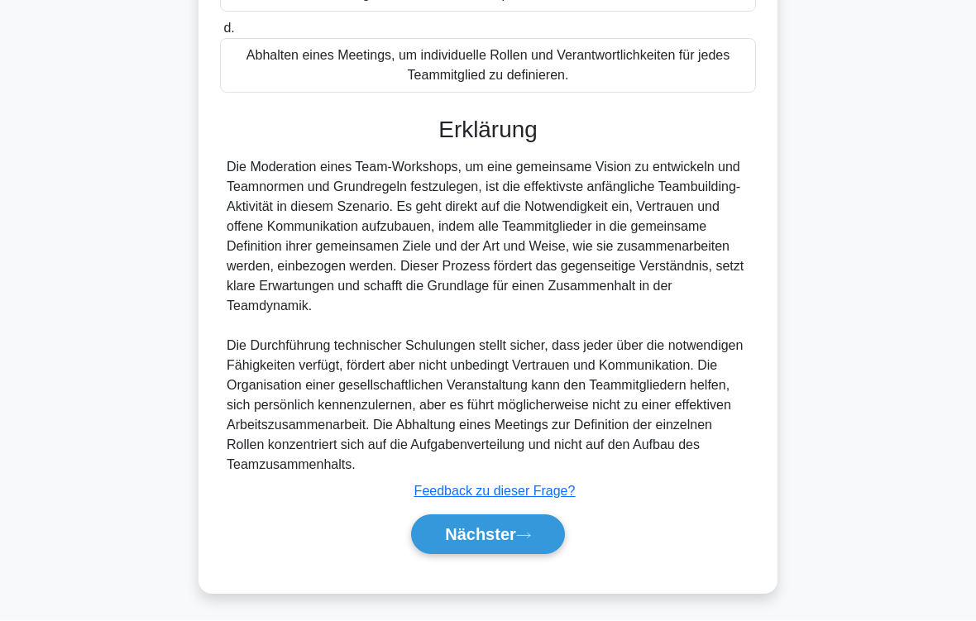
scroll to position [538, 0]
click at [480, 535] on font "Nächster" at bounding box center [480, 535] width 71 height 18
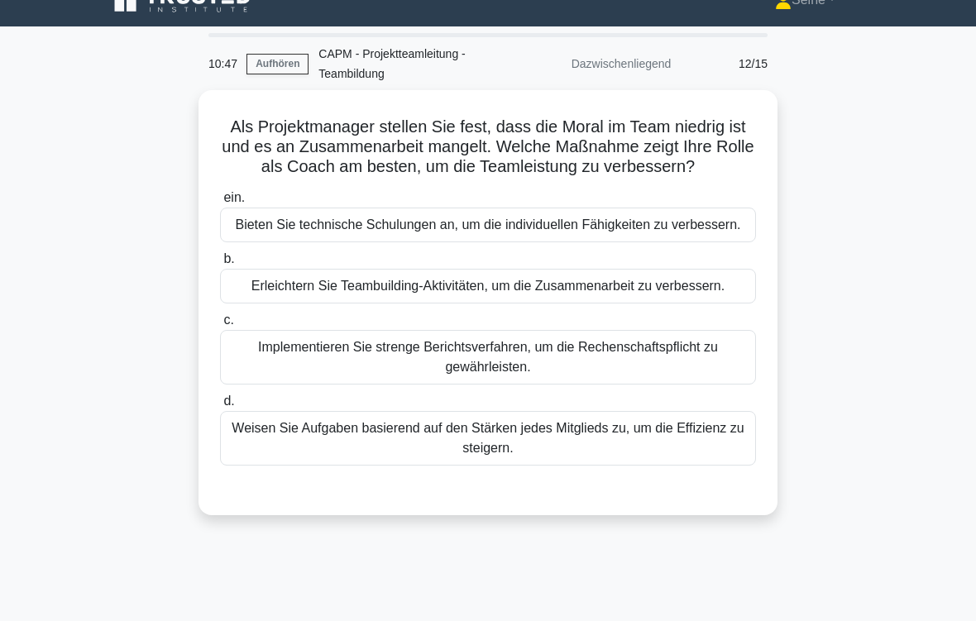
scroll to position [31, 0]
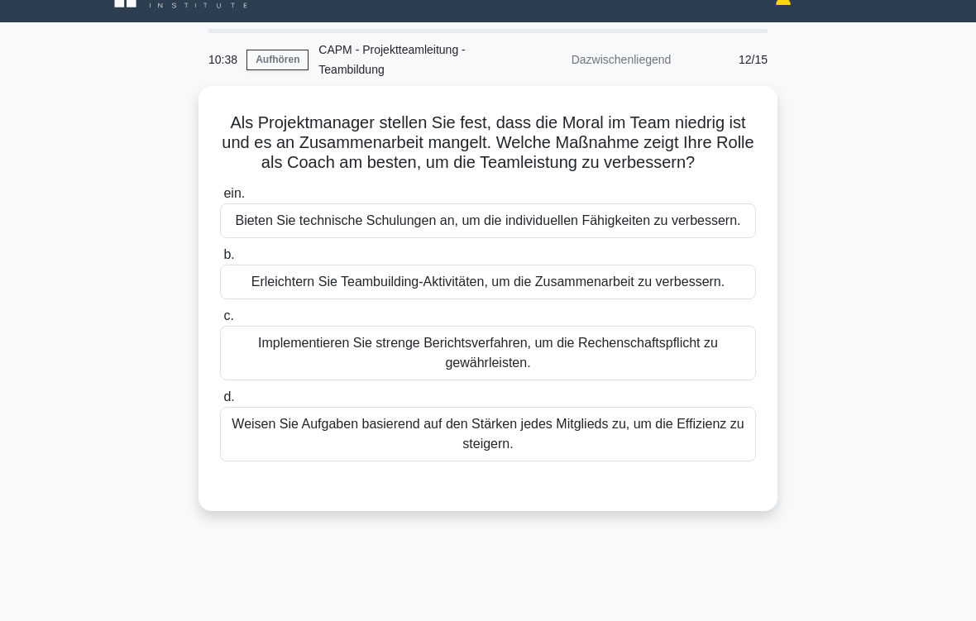
click at [726, 299] on div "Erleichtern Sie Teambuilding-Aktivitäten, um die Zusammenarbeit zu verbessern." at bounding box center [488, 282] width 536 height 35
click at [220, 261] on input "b. Erleichtern Sie Teambuilding-Aktivitäten, um die Zusammenarbeit zu verbesser…" at bounding box center [220, 255] width 0 height 11
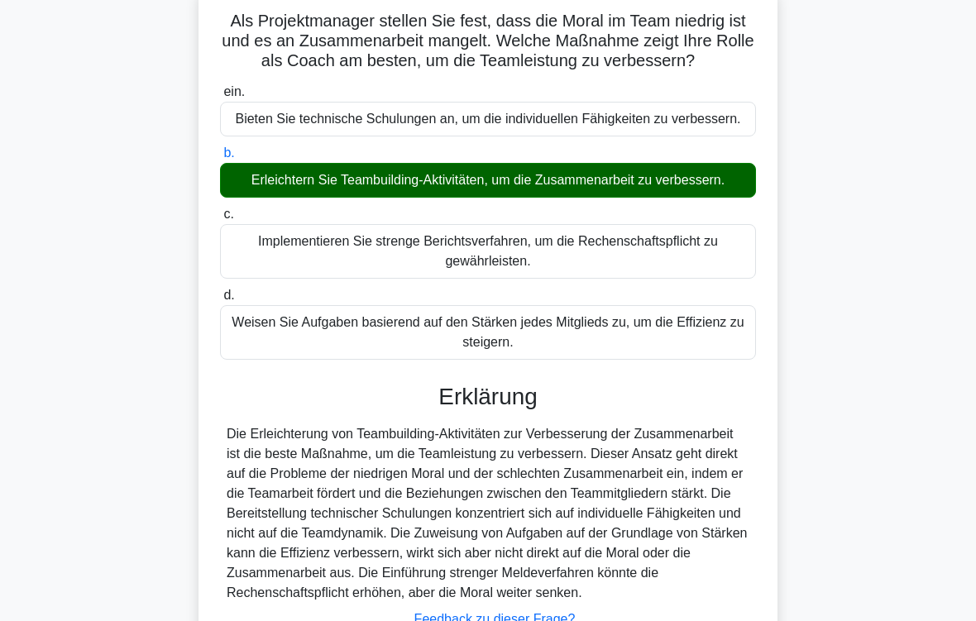
scroll to position [339, 0]
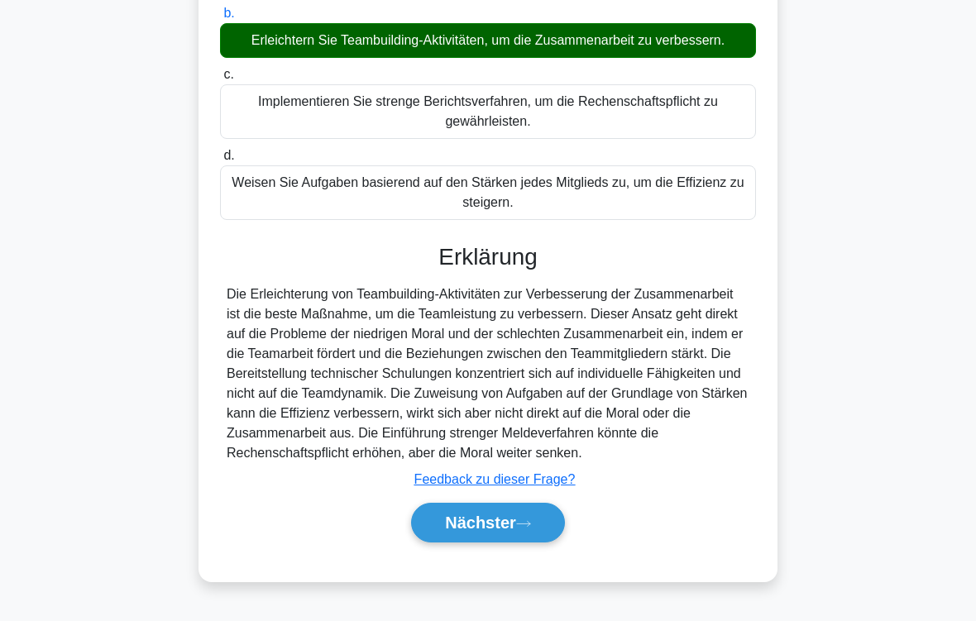
click at [497, 532] on font "Nächster" at bounding box center [480, 523] width 71 height 18
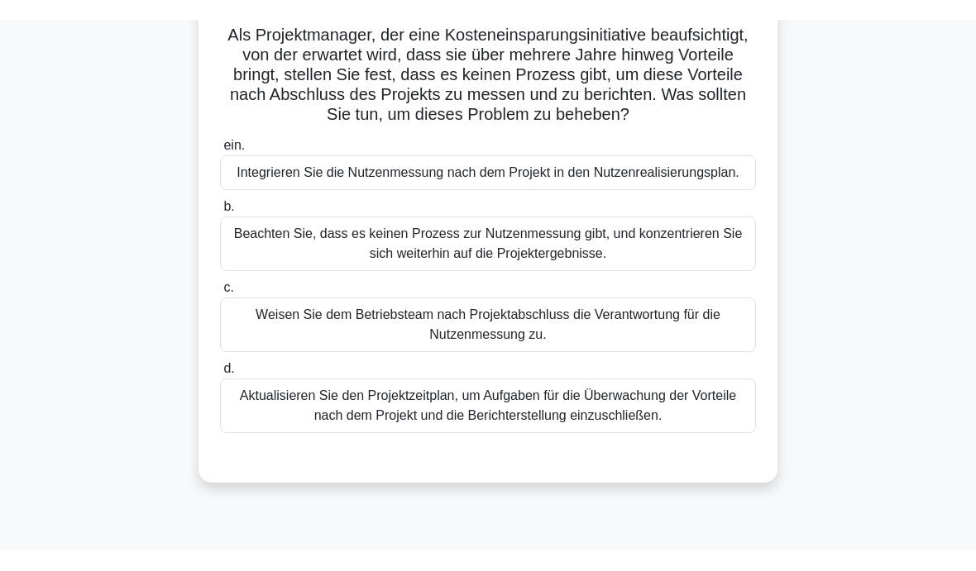
scroll to position [117, 0]
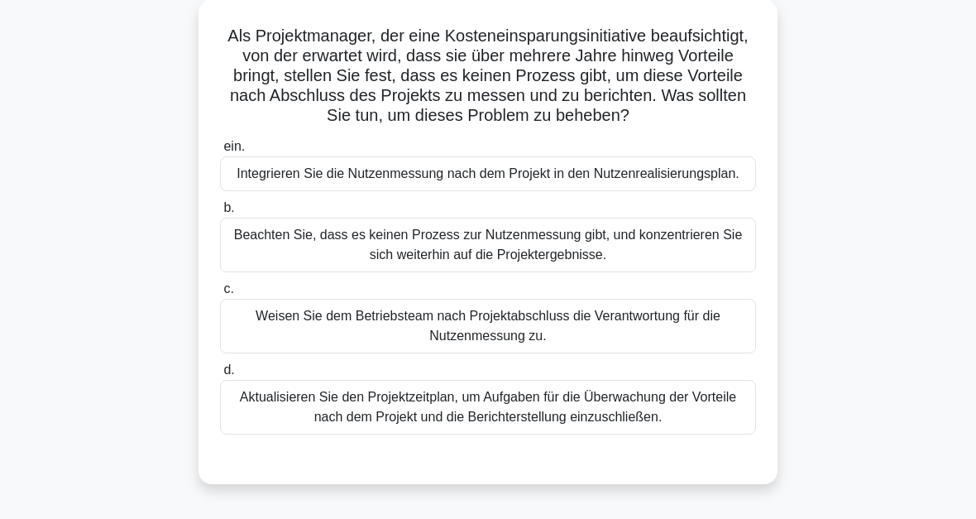
click at [737, 191] on div "Integrieren Sie die Nutzenmessung nach dem Projekt in den Nutzenrealisierungspl…" at bounding box center [488, 173] width 536 height 35
click at [220, 152] on input "ein. Integrieren Sie die Nutzenmessung nach dem Projekt in den Nutzenrealisieru…" at bounding box center [220, 146] width 0 height 11
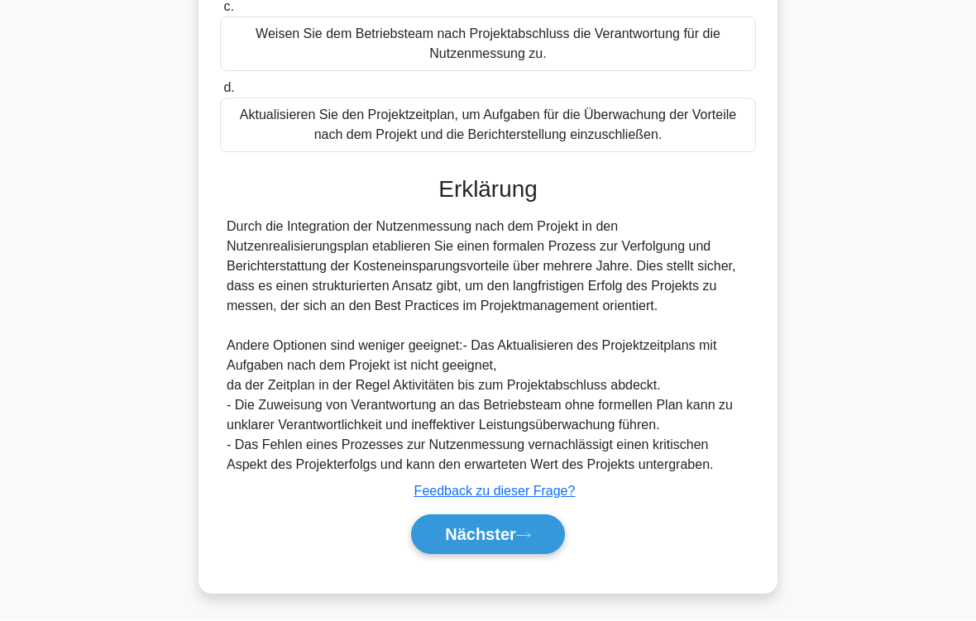
scroll to position [498, 0]
click at [466, 533] on font "Nächster" at bounding box center [480, 535] width 71 height 18
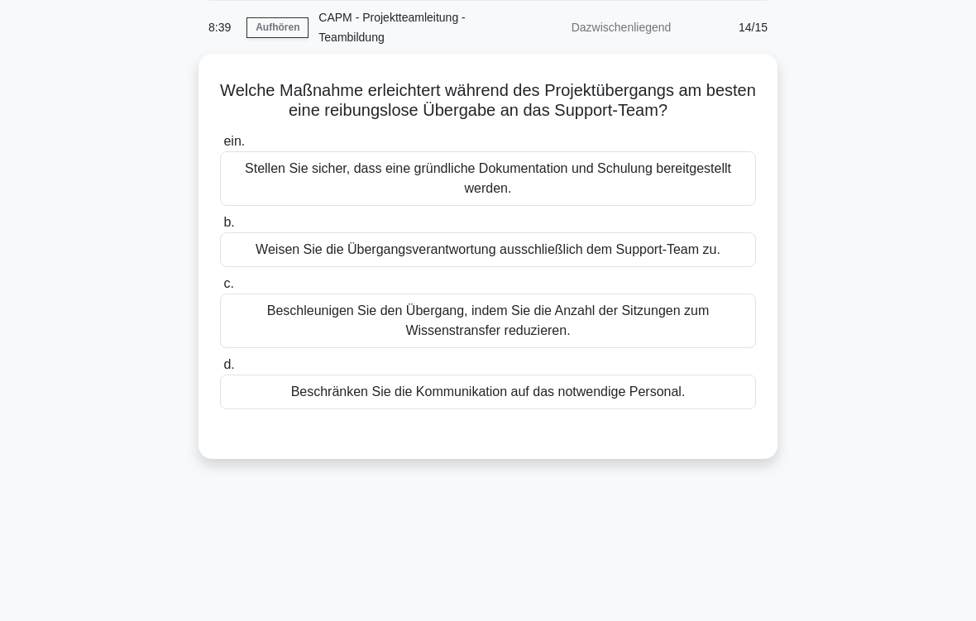
scroll to position [63, 0]
click at [745, 203] on div "Stellen Sie sicher, dass eine gründliche Dokumentation und Schulung bereitgeste…" at bounding box center [488, 178] width 536 height 55
click at [220, 147] on input "ein. Stellen Sie sicher, dass eine gründliche Dokumentation und Schulung bereit…" at bounding box center [220, 141] width 0 height 11
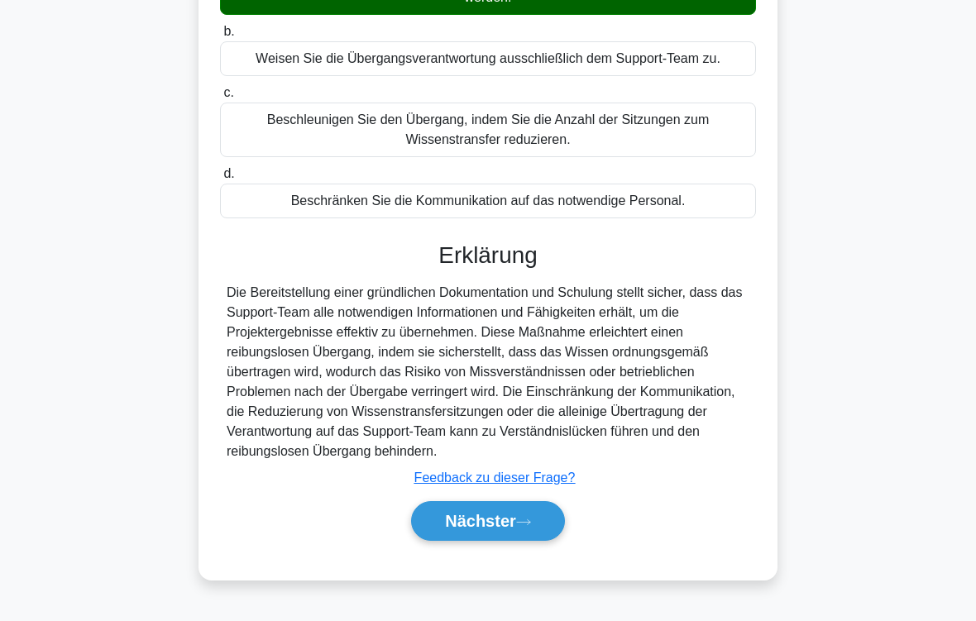
scroll to position [299, 0]
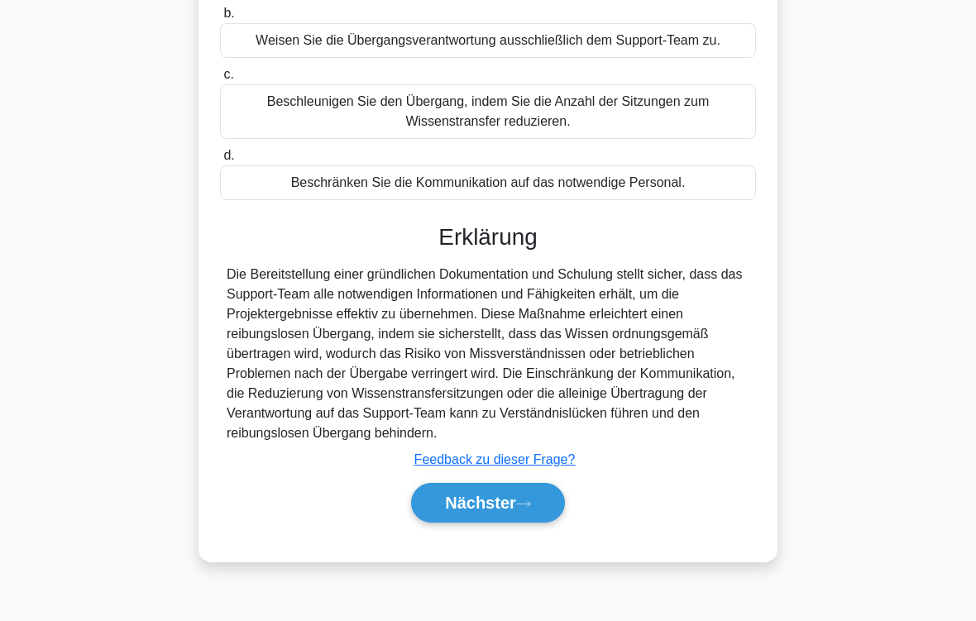
click at [486, 512] on font "Nächster" at bounding box center [480, 503] width 71 height 18
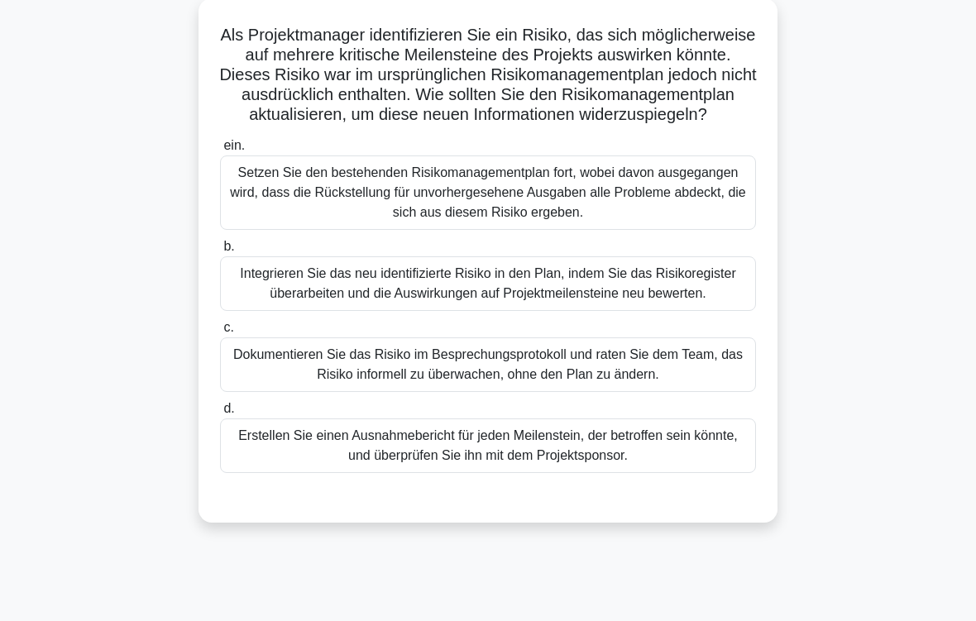
scroll to position [148, 0]
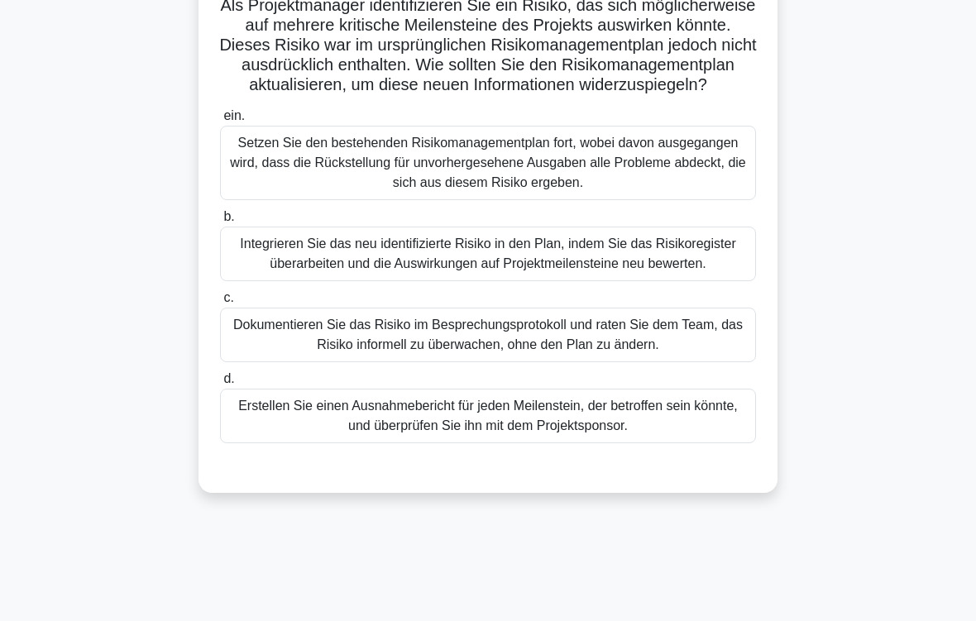
click at [712, 280] on div "Integrieren Sie das neu identifizierte Risiko in den Plan, indem Sie das Risiko…" at bounding box center [488, 254] width 536 height 55
click at [220, 222] on input "b. Integrieren Sie das neu identifizierte Risiko in den Plan, indem Sie das Ris…" at bounding box center [220, 217] width 0 height 11
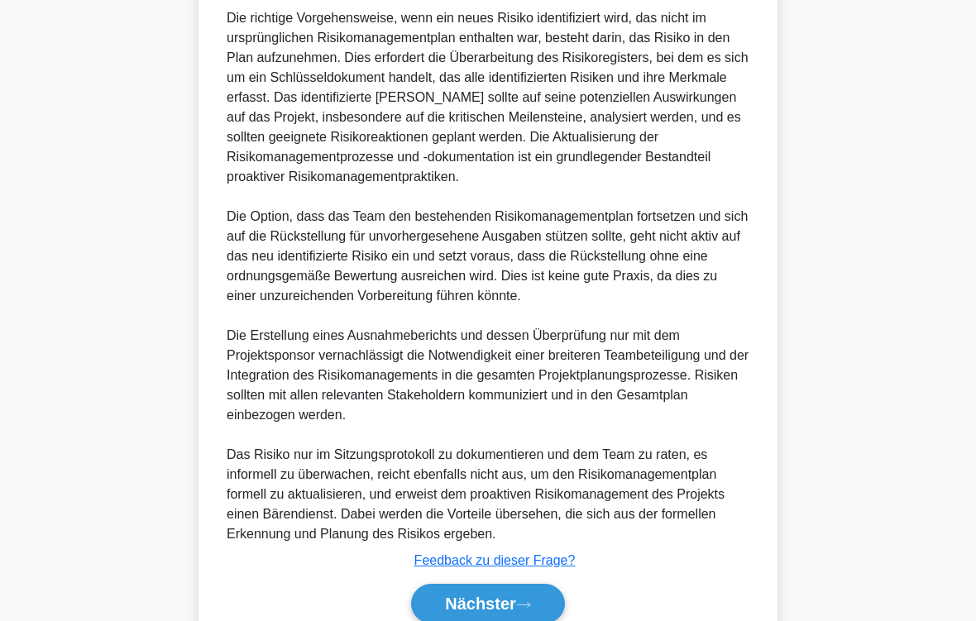
scroll to position [815, 0]
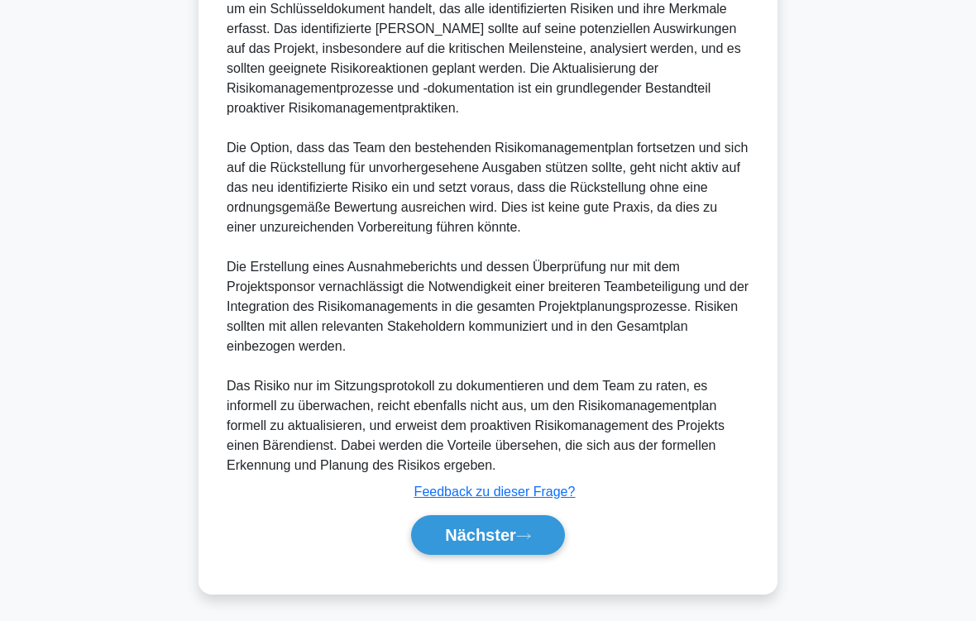
click at [473, 532] on font "Nächster" at bounding box center [480, 535] width 71 height 18
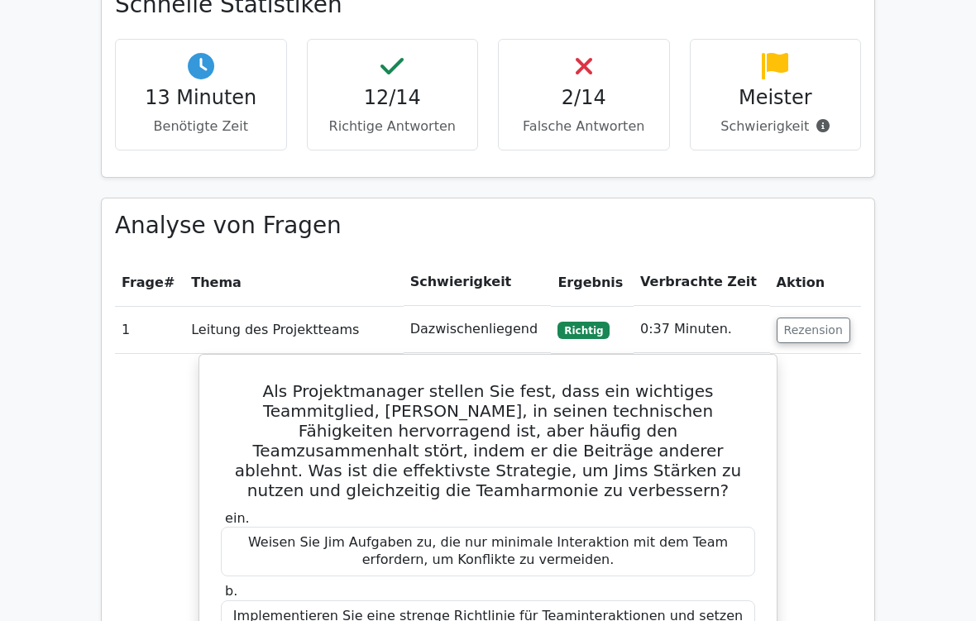
scroll to position [545, 0]
